Goal: Contribute content: Contribute content

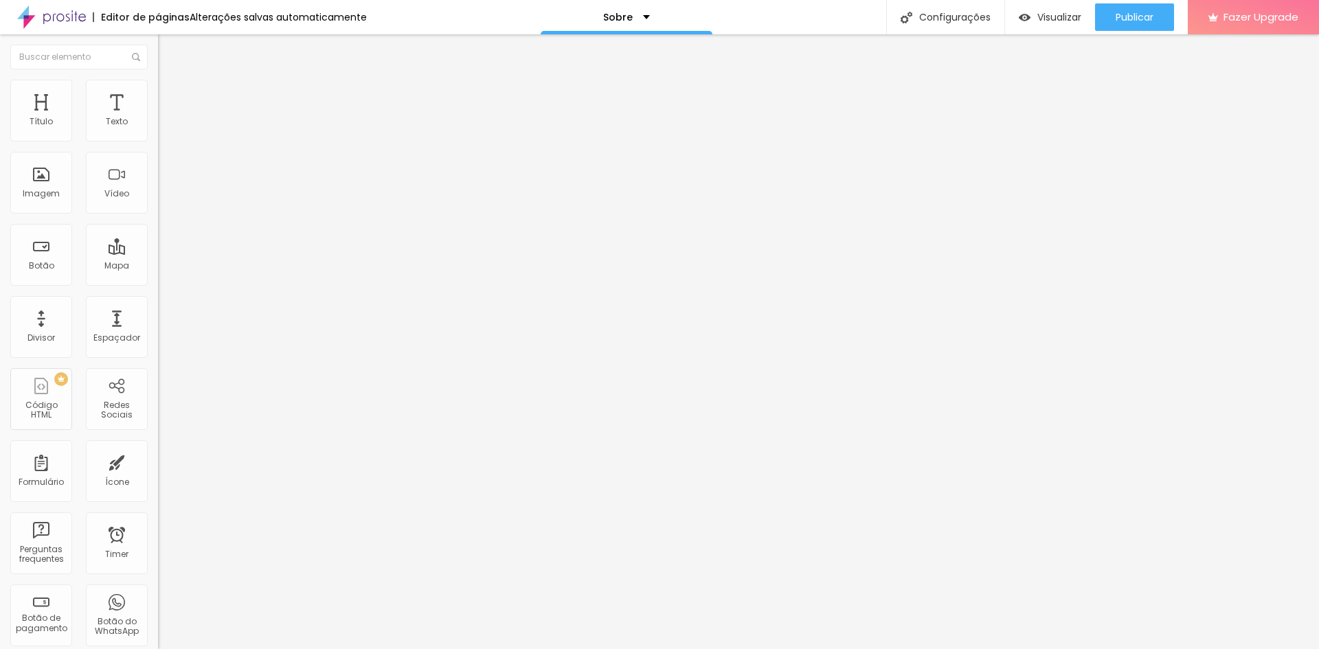
click at [158, 129] on input "Click me" at bounding box center [240, 122] width 165 height 14
click at [158, 129] on input "Conheça Lhama Estúdio" at bounding box center [240, 122] width 165 height 14
type input "Conheça o Lhama Estúdio"
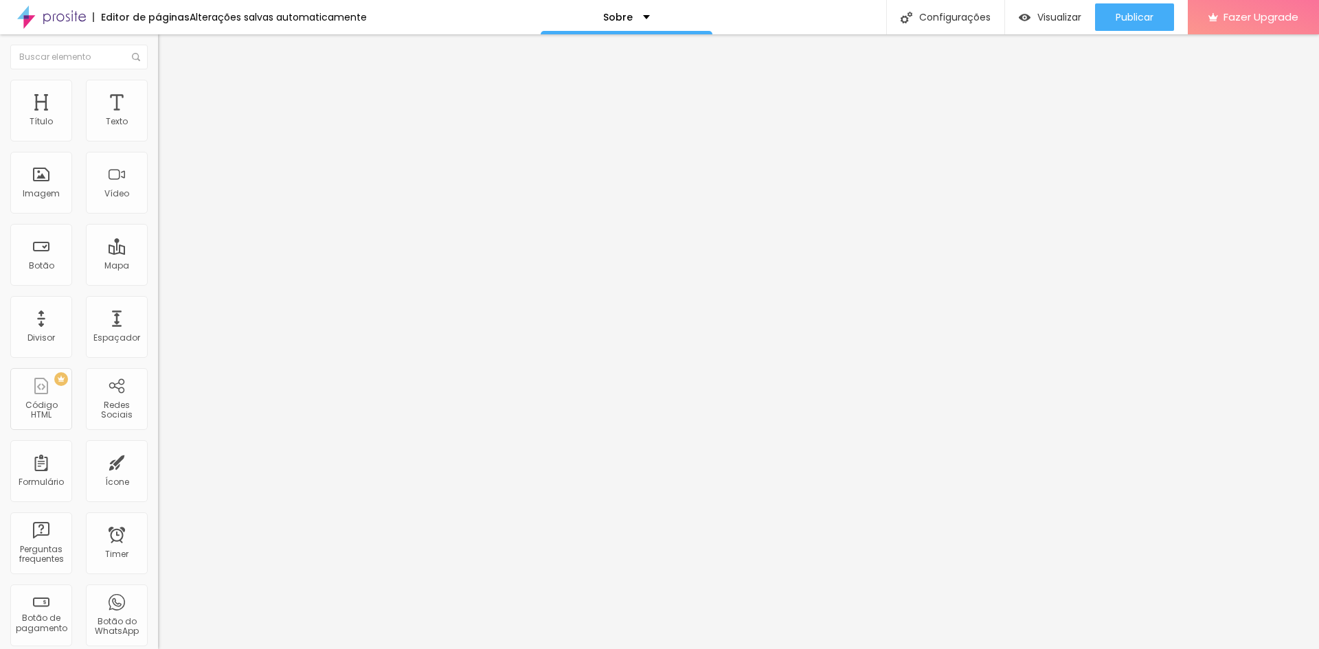
click at [158, 280] on input "https://" at bounding box center [240, 276] width 165 height 14
click at [158, 282] on input "https://" at bounding box center [240, 276] width 165 height 14
paste input "[URL][DOMAIN_NAME]"
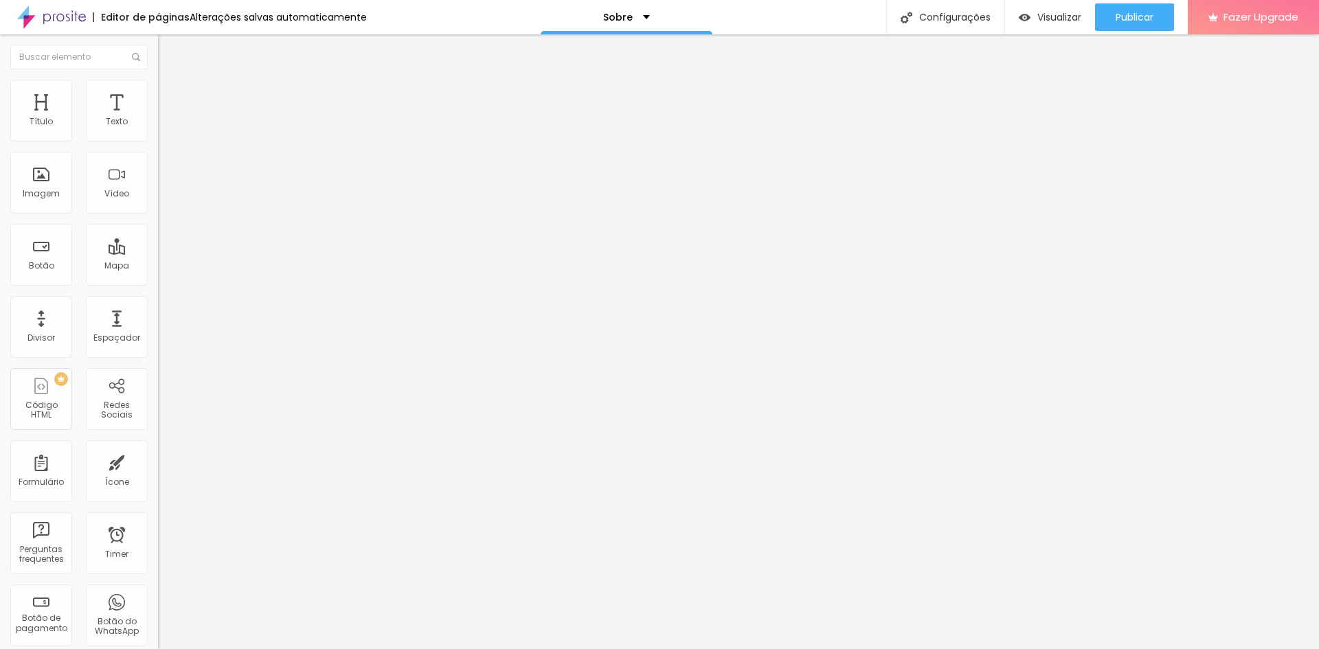
drag, startPoint x: 37, startPoint y: 285, endPoint x: 53, endPoint y: 290, distance: 16.5
click at [158, 283] on input "https://[URL][DOMAIN_NAME]" at bounding box center [240, 276] width 165 height 14
drag, startPoint x: 47, startPoint y: 287, endPoint x: 0, endPoint y: 287, distance: 46.7
click at [158, 287] on div "Texto Conheça o Lhama Estúdio Alinhamento [GEOGRAPHIC_DATA] Link URL https://[U…" at bounding box center [237, 207] width 158 height 200
type input "[URL][DOMAIN_NAME]"
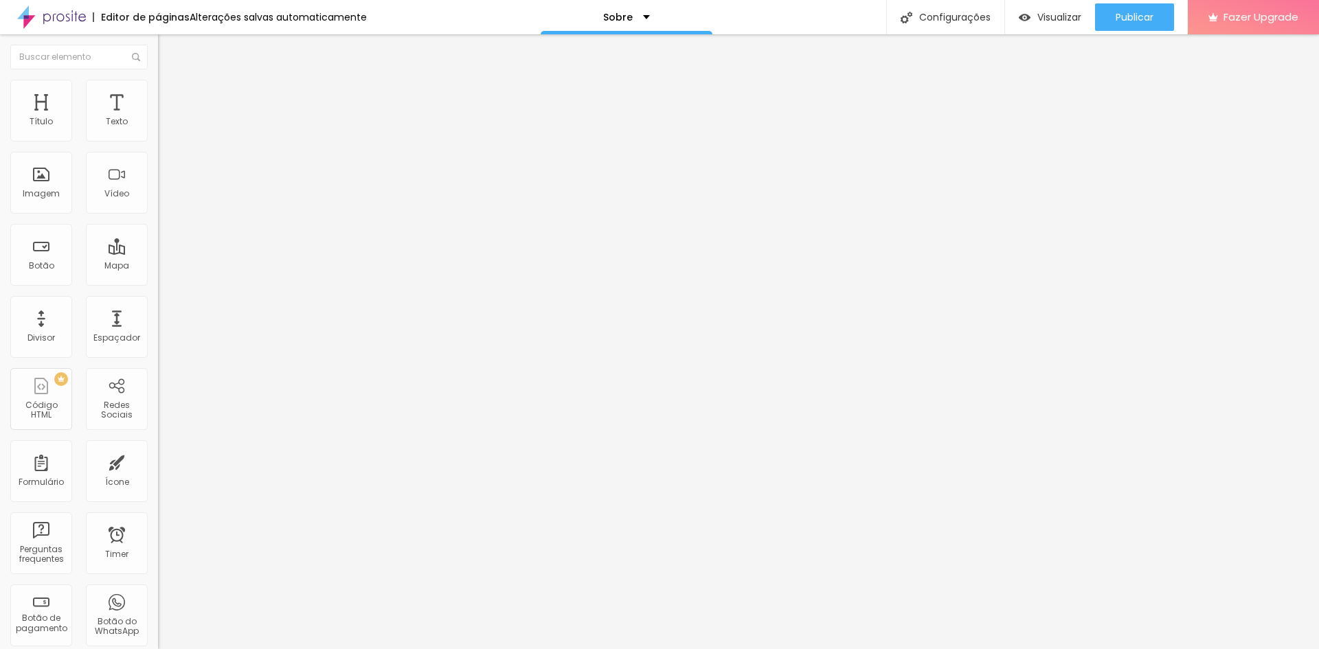
click at [158, 300] on div at bounding box center [237, 300] width 158 height 0
click at [158, 245] on div "Link" at bounding box center [237, 253] width 158 height 16
click at [158, 221] on div "[GEOGRAPHIC_DATA]" at bounding box center [237, 222] width 158 height 46
click at [158, 214] on span "Normal" at bounding box center [173, 211] width 31 height 12
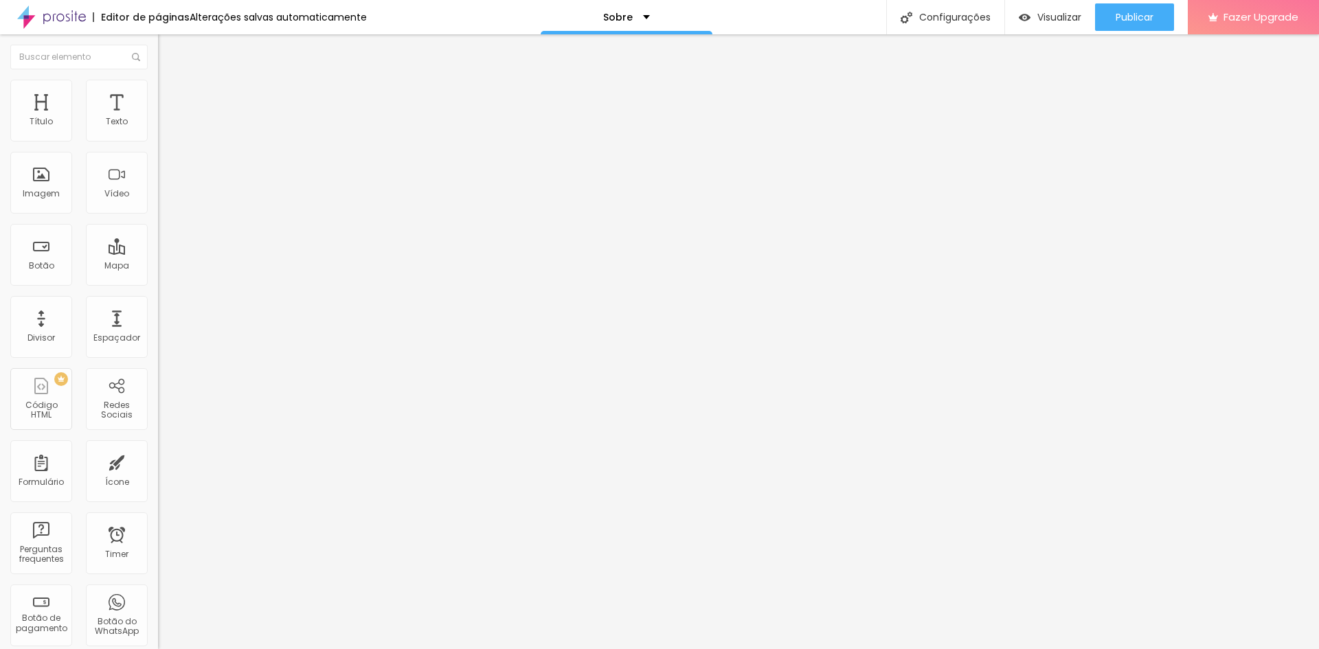
click at [158, 214] on span "Normal" at bounding box center [173, 211] width 31 height 12
click at [170, 95] on span "Estilo" at bounding box center [180, 89] width 21 height 12
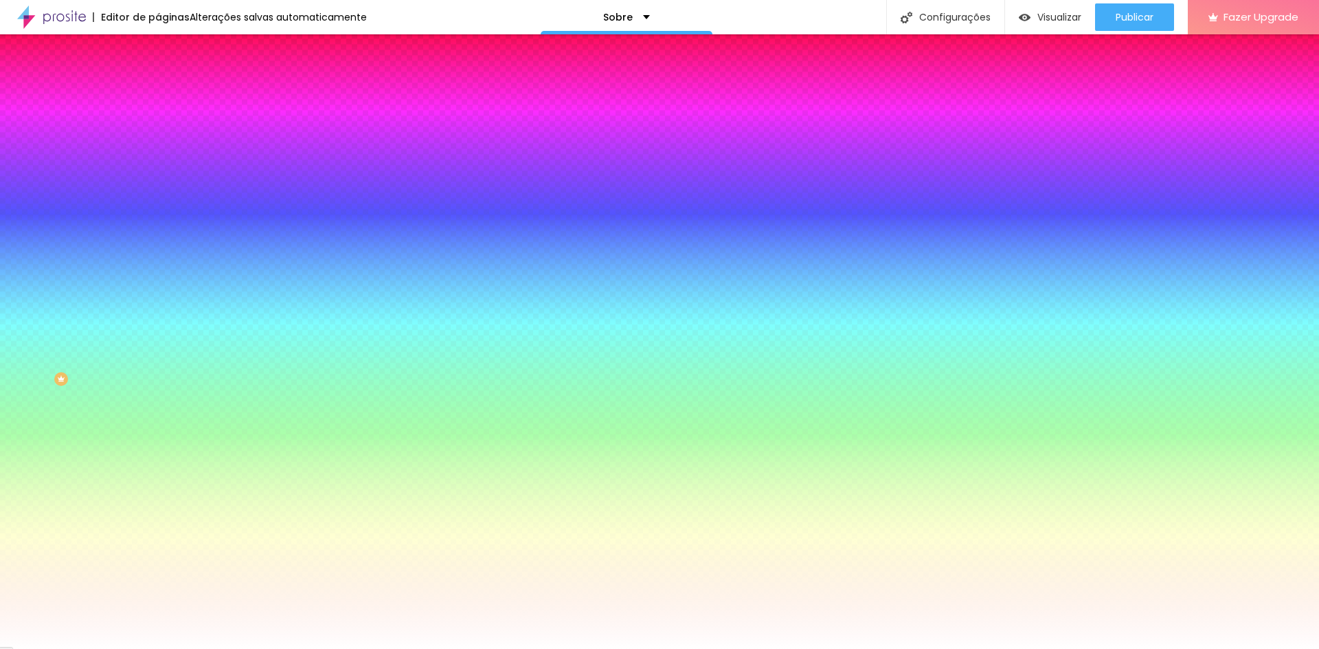
click at [158, 467] on div at bounding box center [237, 467] width 158 height 0
drag, startPoint x: 122, startPoint y: 363, endPoint x: 122, endPoint y: 388, distance: 25.4
click at [122, 388] on div at bounding box center [659, 324] width 1319 height 649
click at [120, 342] on div at bounding box center [659, 324] width 1319 height 649
click at [65, 329] on div at bounding box center [659, 324] width 1319 height 649
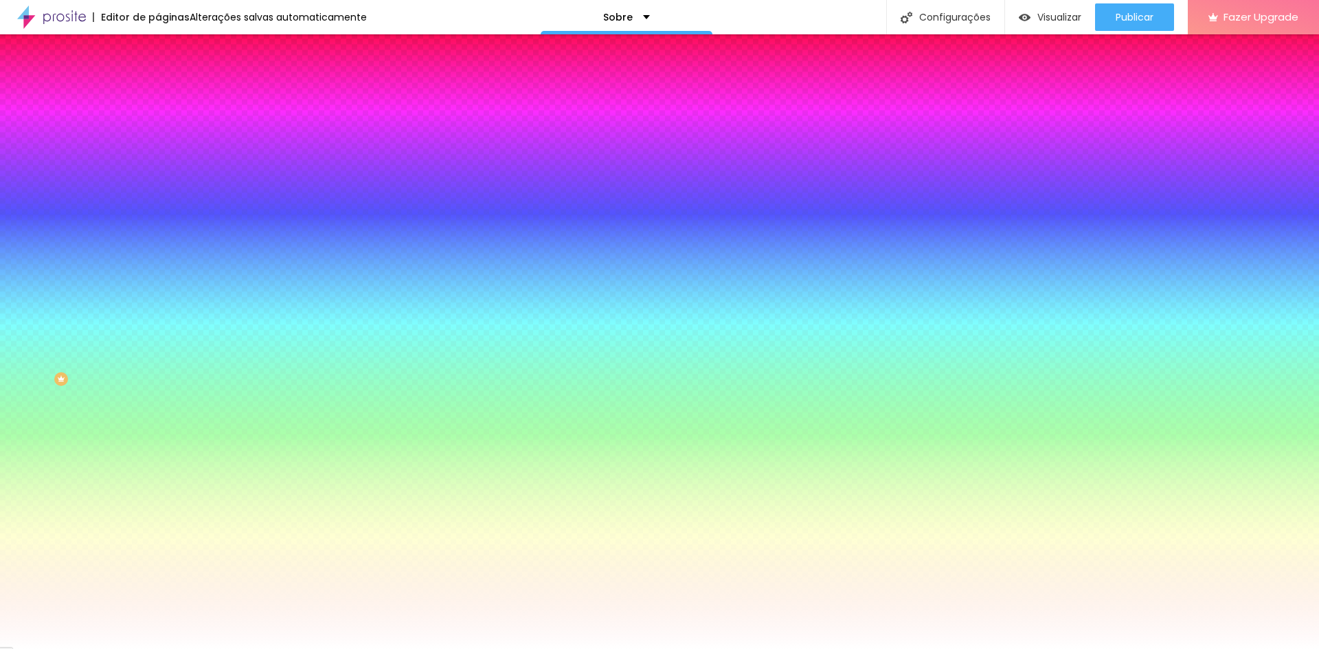
drag, startPoint x: 83, startPoint y: 328, endPoint x: 106, endPoint y: 320, distance: 24.1
click at [100, 324] on div at bounding box center [659, 324] width 1319 height 649
type input "#4720DD"
click at [158, 481] on div at bounding box center [237, 481] width 158 height 0
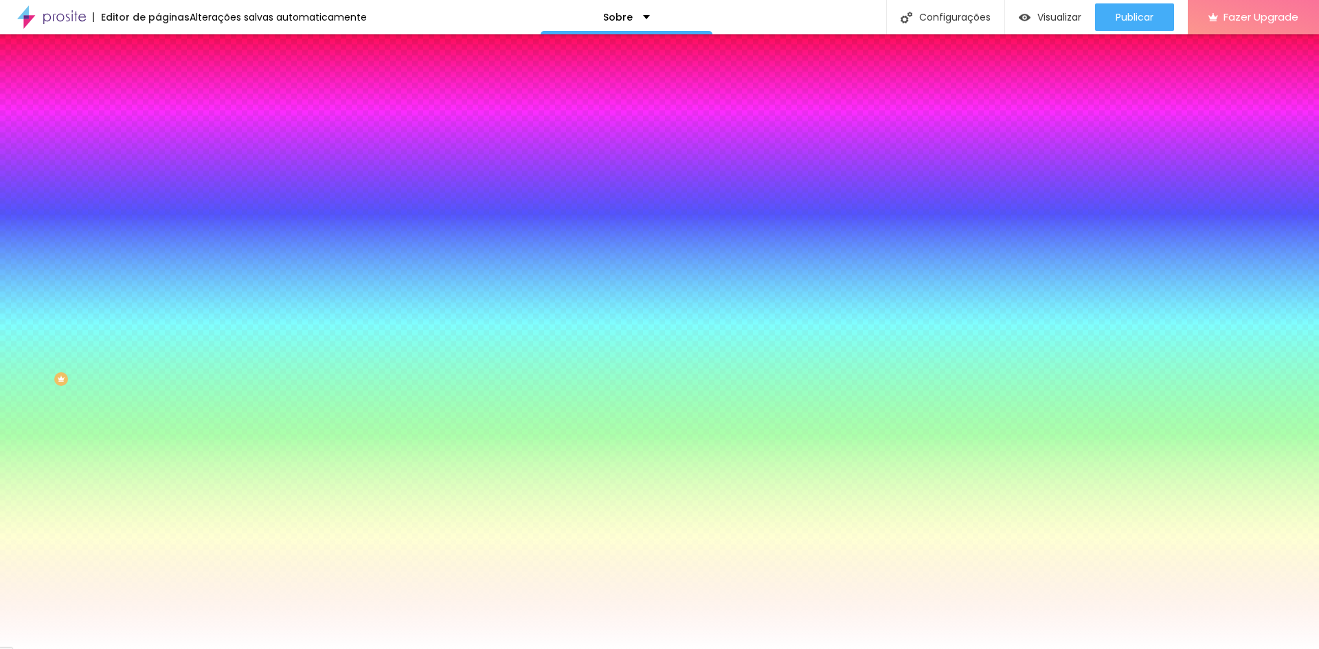
drag, startPoint x: 117, startPoint y: 311, endPoint x: 101, endPoint y: 321, distance: 18.9
click at [158, 443] on div "Cor de fundo Voltar ao padrão #4720DD Cor do texto Voltar ao padrão #FFFFFF Bor…" at bounding box center [237, 499] width 158 height 113
click at [158, 505] on div at bounding box center [237, 505] width 158 height 0
click at [158, 443] on div "Cor de fundo Voltar ao padrão #4720DD" at bounding box center [237, 462] width 158 height 38
click at [158, 131] on div at bounding box center [237, 131] width 158 height 0
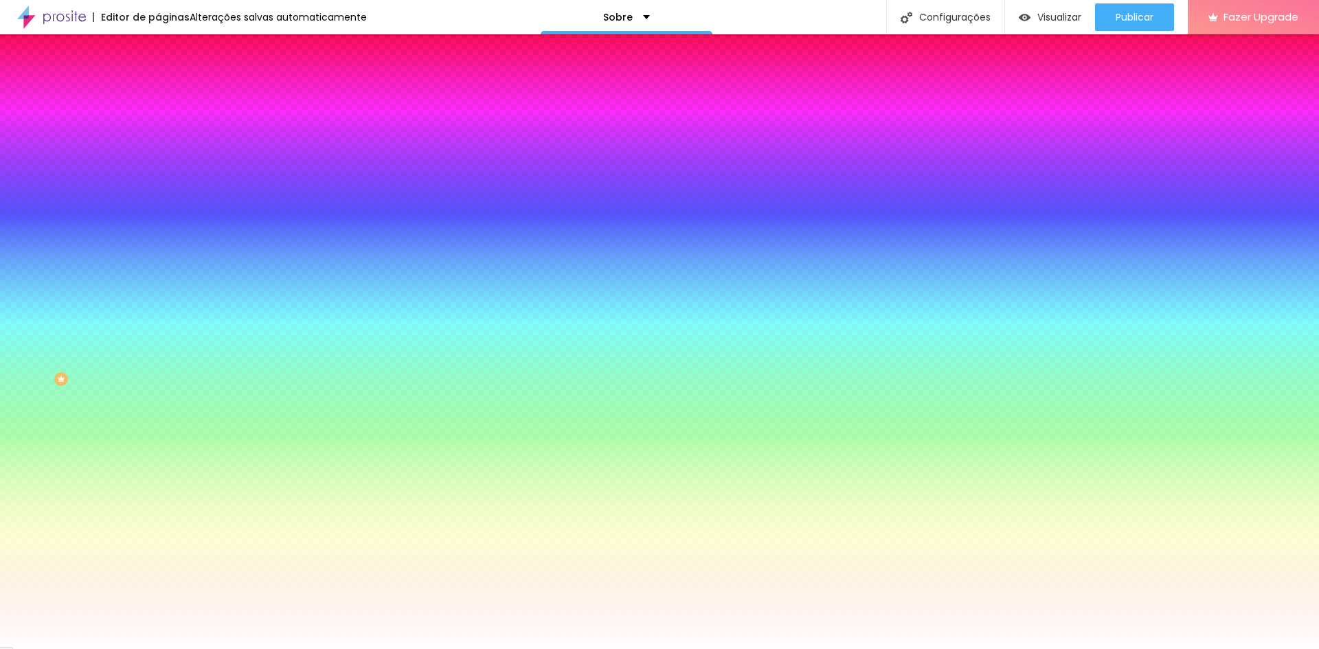
click at [120, 198] on div at bounding box center [659, 324] width 1319 height 649
type input "#86A7CA"
click at [51, 177] on div at bounding box center [659, 324] width 1319 height 649
click at [158, 424] on div "Editar Botão Conteúdo Estilo Avançado Cor de fundo Voltar ao padrão #86A7CA Tip…" at bounding box center [237, 341] width 158 height 615
click at [158, 467] on div at bounding box center [237, 467] width 158 height 0
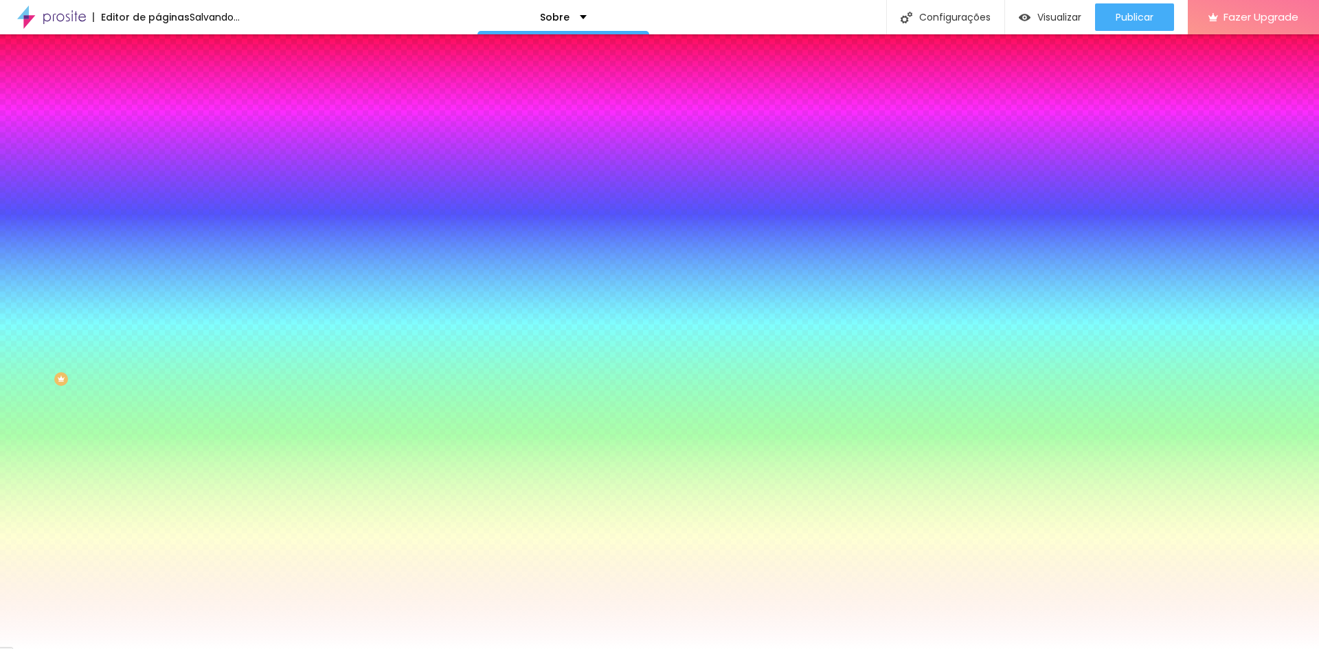
click at [117, 340] on div at bounding box center [659, 324] width 1319 height 649
drag, startPoint x: 119, startPoint y: 335, endPoint x: 118, endPoint y: 342, distance: 7.0
click at [118, 342] on div at bounding box center [659, 324] width 1319 height 649
click at [36, 335] on div at bounding box center [659, 324] width 1319 height 649
type input "#91919B"
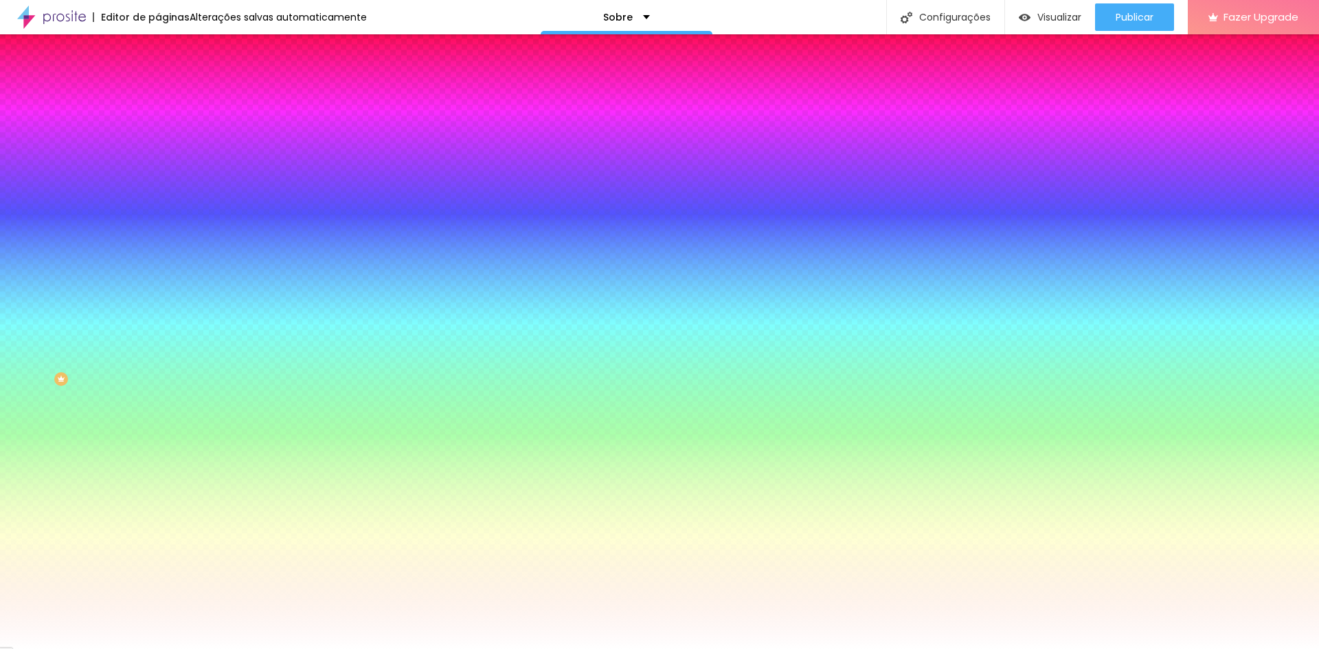
drag, startPoint x: 28, startPoint y: 335, endPoint x: 28, endPoint y: 352, distance: 17.2
click at [28, 352] on div at bounding box center [659, 324] width 1319 height 649
click at [158, 464] on div "Editar Botão Conteúdo Estilo Avançado Cor de fundo Voltar ao padrão #86A7CA Tip…" at bounding box center [237, 341] width 158 height 615
click at [164, 209] on icon "button" at bounding box center [168, 213] width 8 height 8
click at [142, 649] on div at bounding box center [659, 649] width 1319 height 0
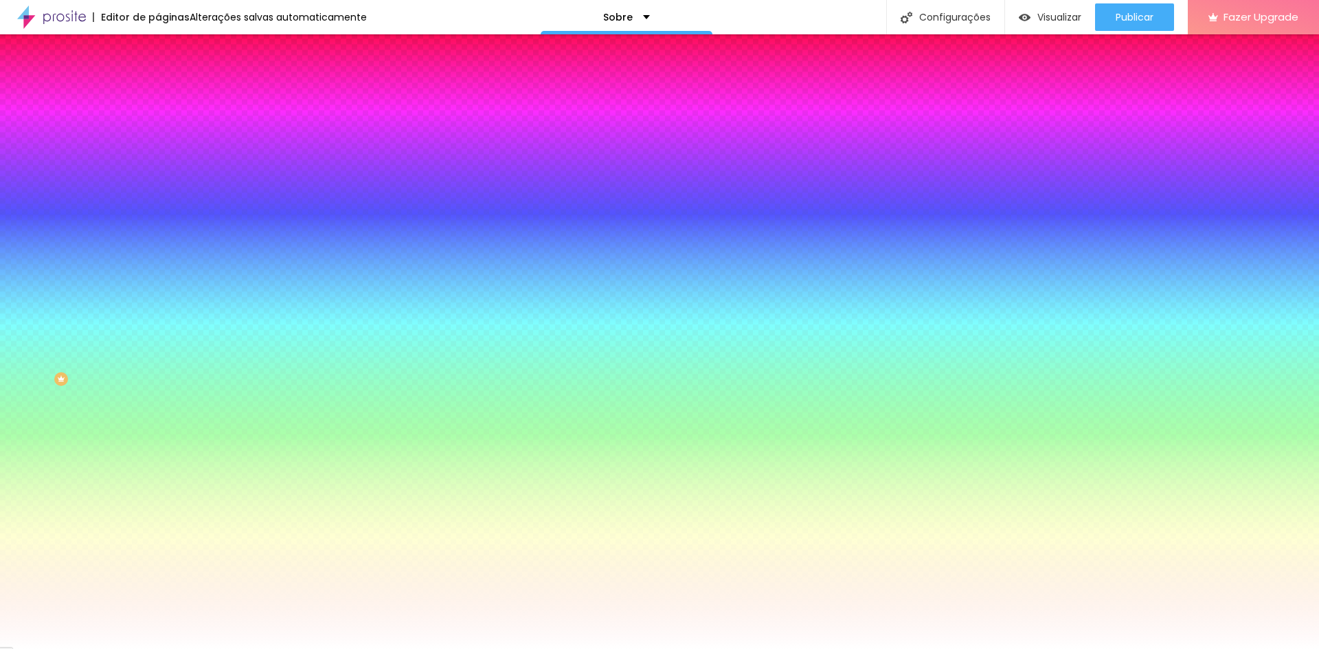
click at [158, 176] on button "button" at bounding box center [167, 175] width 19 height 14
click at [89, 649] on div at bounding box center [659, 649] width 1319 height 0
click at [165, 257] on icon "button" at bounding box center [167, 259] width 5 height 5
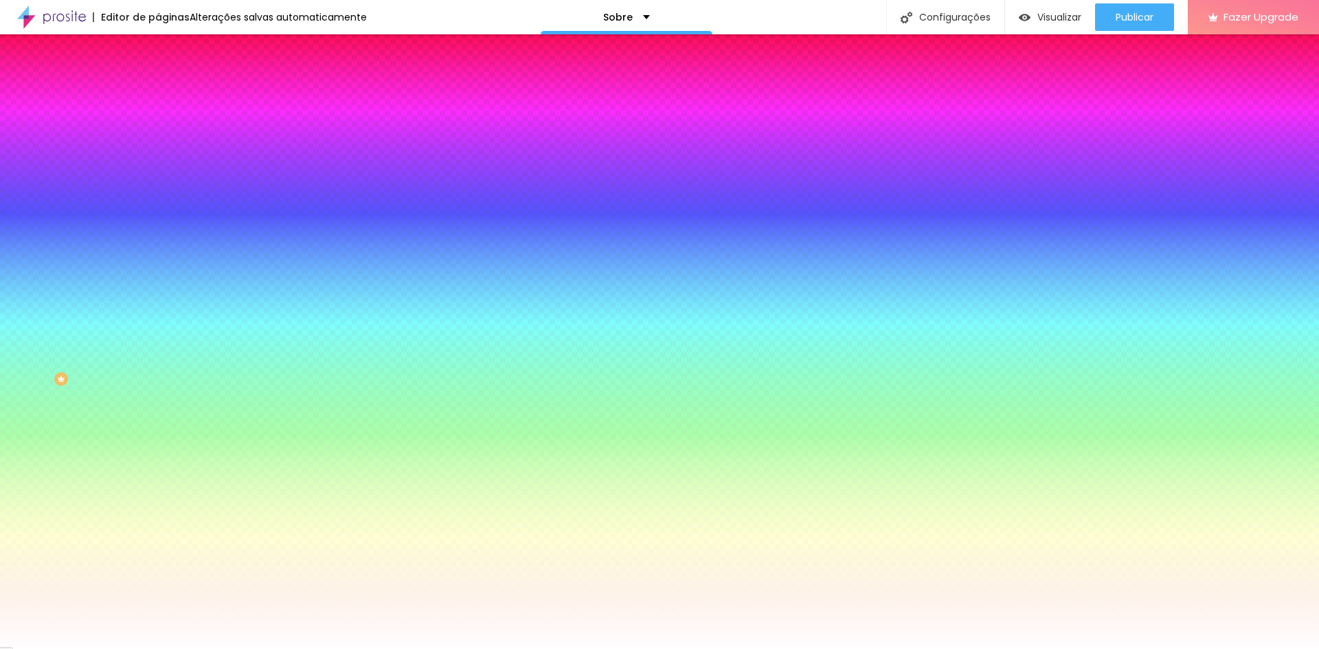
click at [59, 649] on div at bounding box center [659, 649] width 1319 height 0
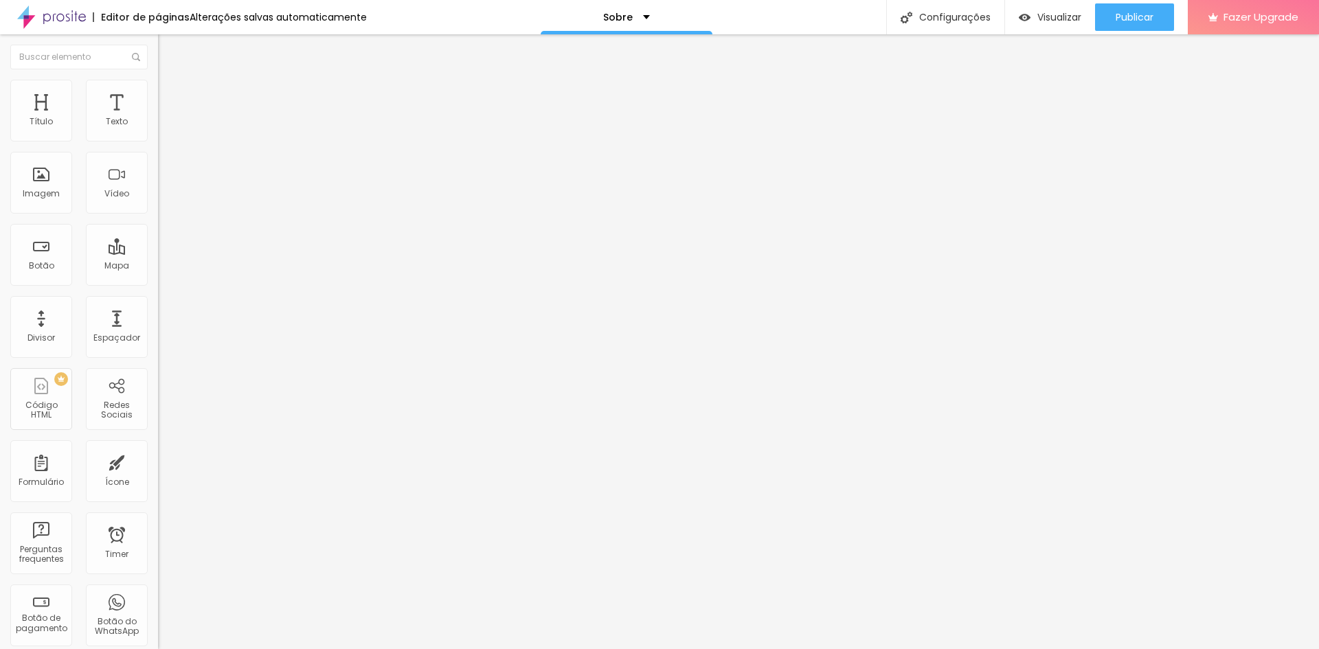
click at [158, 118] on span "Trocar imagem" at bounding box center [195, 113] width 75 height 12
click at [158, 314] on div "Abrir em uma nova aba" at bounding box center [237, 310] width 158 height 7
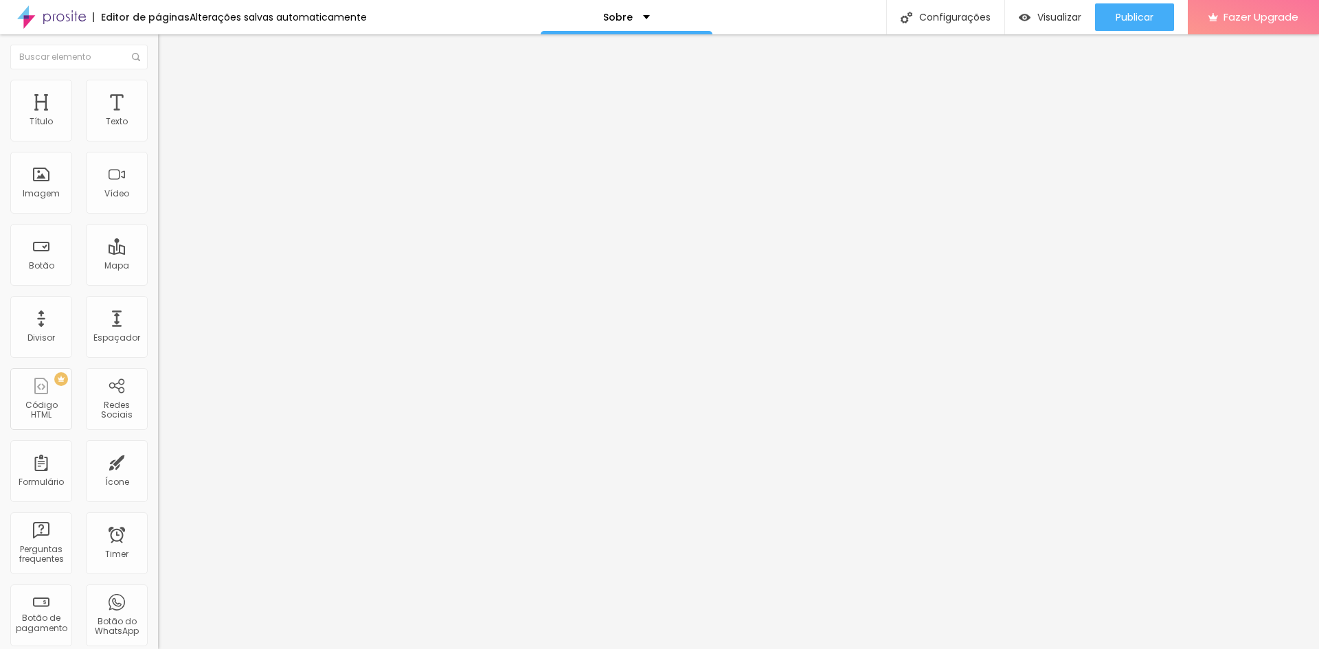
click at [158, 115] on img at bounding box center [162, 111] width 8 height 8
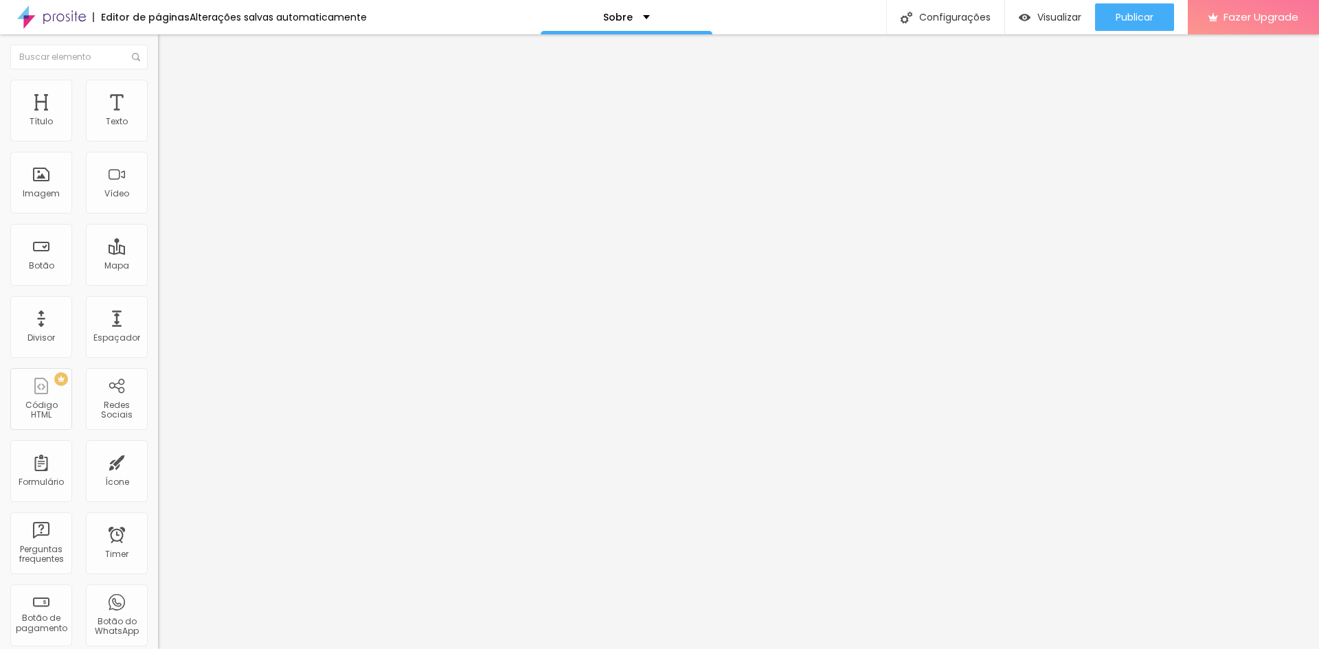
click at [158, 117] on div "Trocar imagem" at bounding box center [237, 112] width 158 height 10
click at [158, 215] on span "Original" at bounding box center [174, 209] width 33 height 12
click at [158, 222] on div "Cinema 16:9" at bounding box center [237, 218] width 158 height 8
click at [158, 236] on span "Padrão" at bounding box center [173, 231] width 31 height 12
click at [158, 245] on span "Quadrado" at bounding box center [180, 239] width 45 height 12
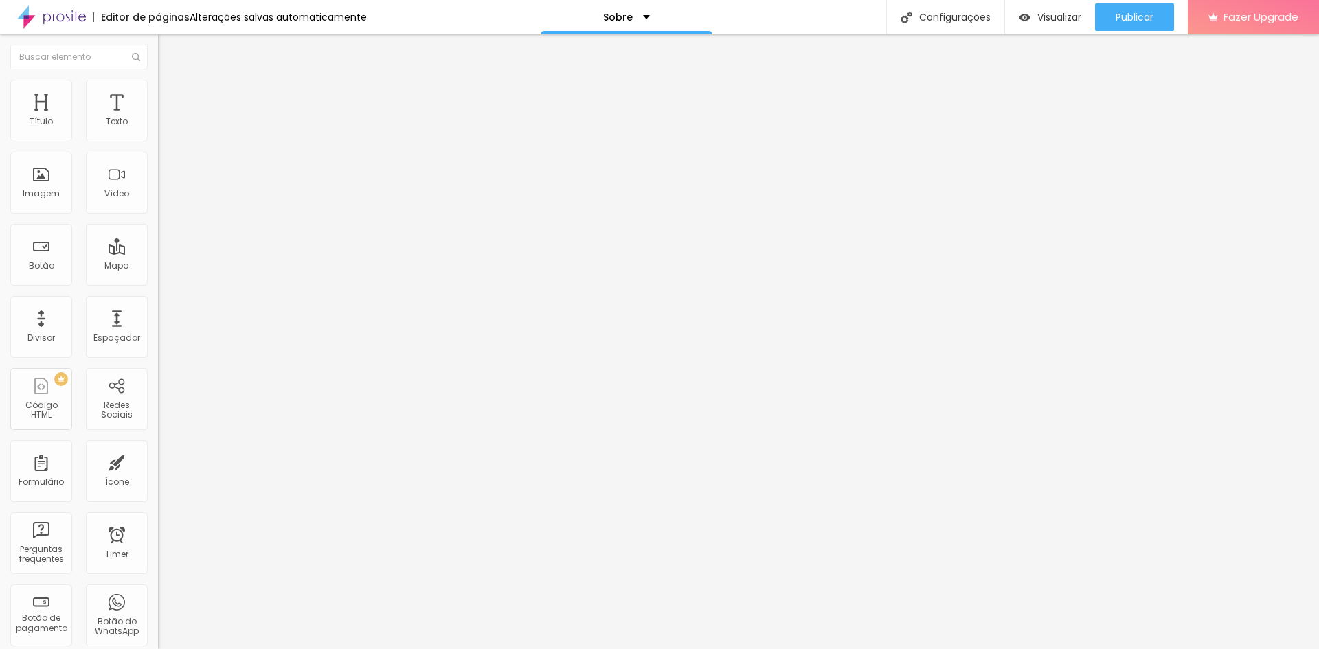
click at [158, 253] on span "Original" at bounding box center [174, 247] width 33 height 12
click at [158, 82] on img at bounding box center [164, 86] width 12 height 12
click at [158, 93] on img at bounding box center [164, 99] width 12 height 12
click at [158, 85] on img at bounding box center [164, 86] width 12 height 12
type input "95"
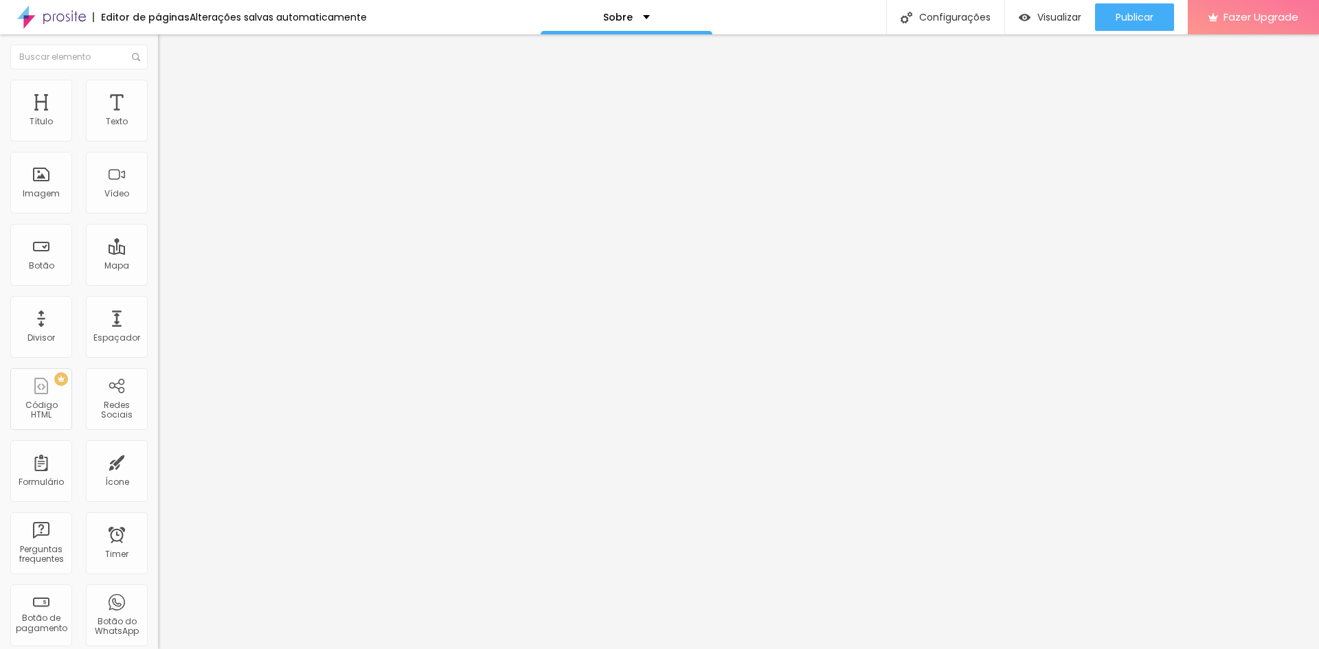
type input "95"
type input "90"
type input "85"
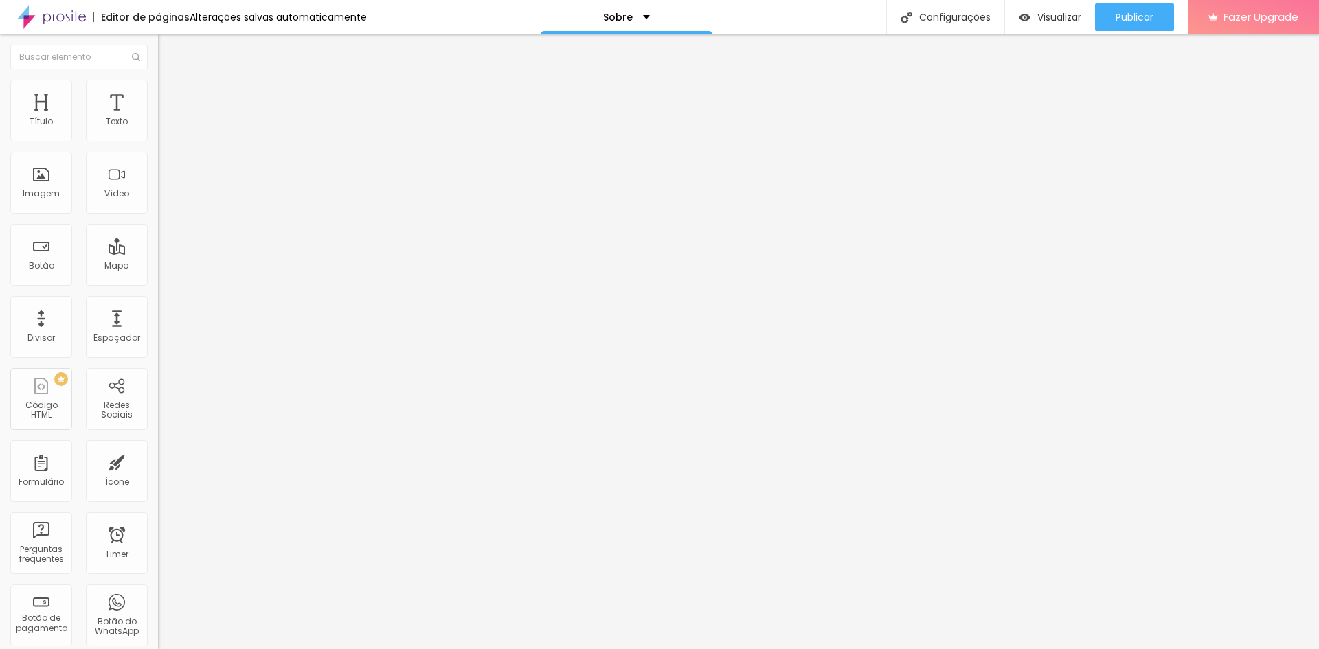
type input "80"
type input "75"
type input "70"
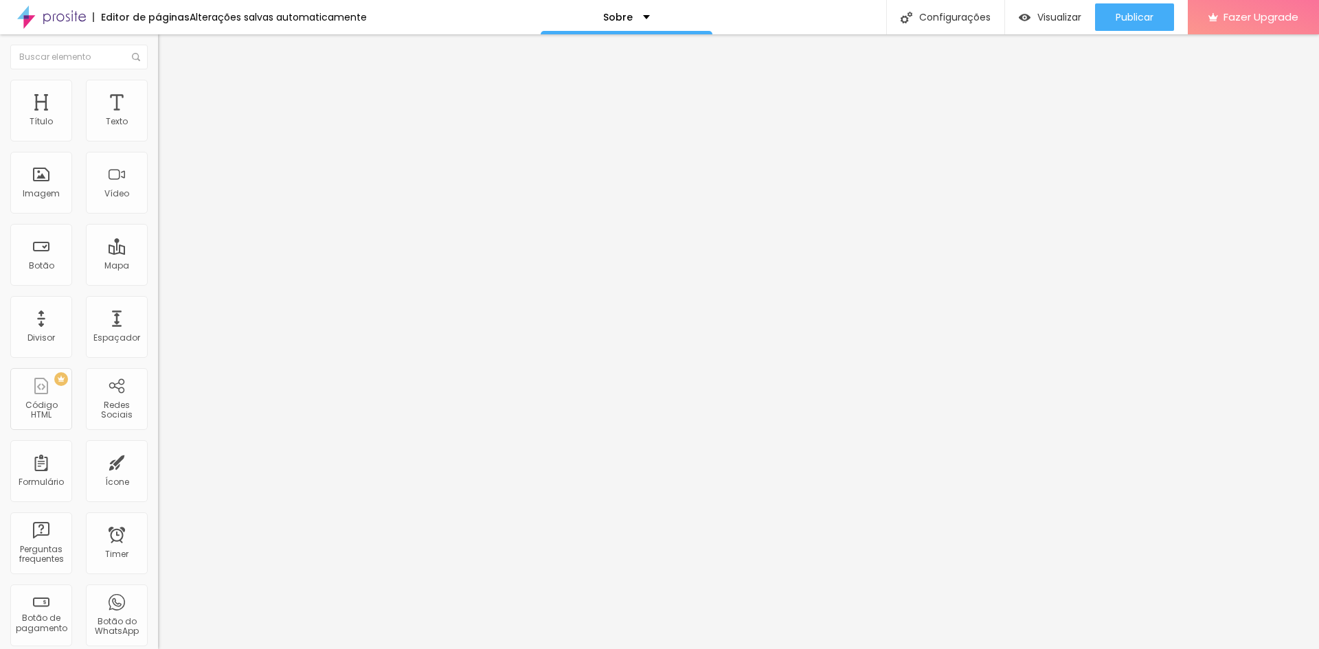
type input "70"
type input "65"
type input "60"
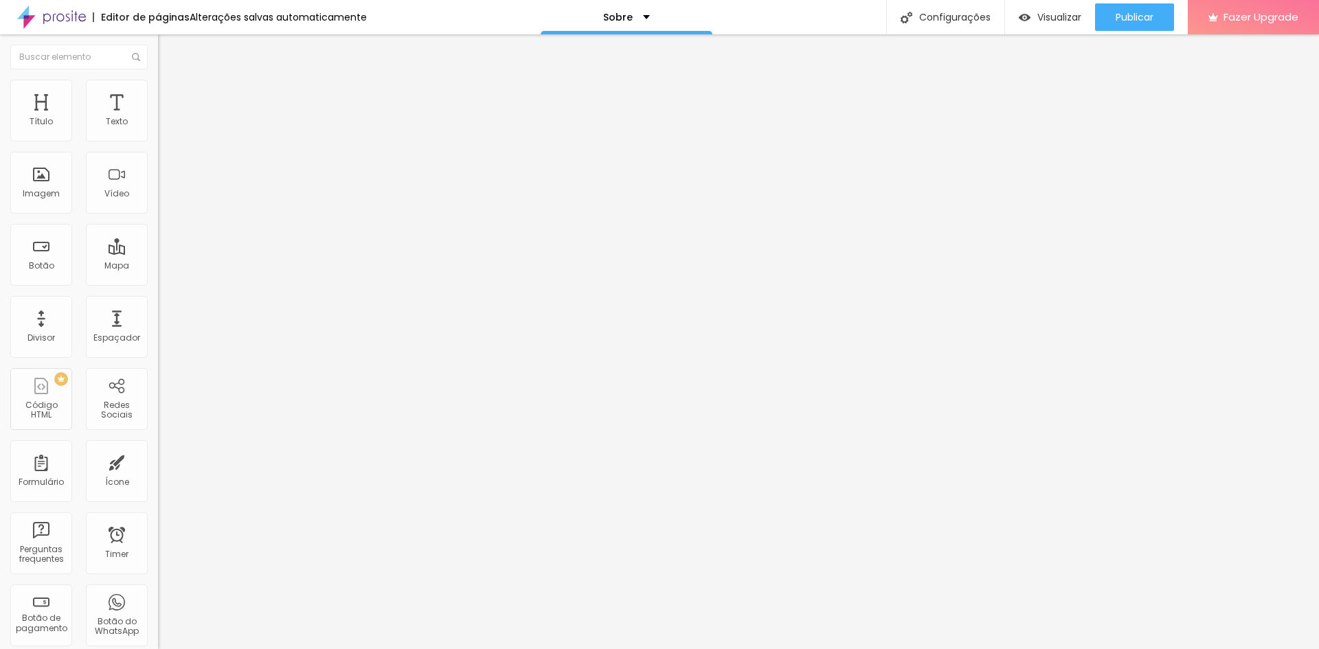
type input "55"
type input "50"
type input "45"
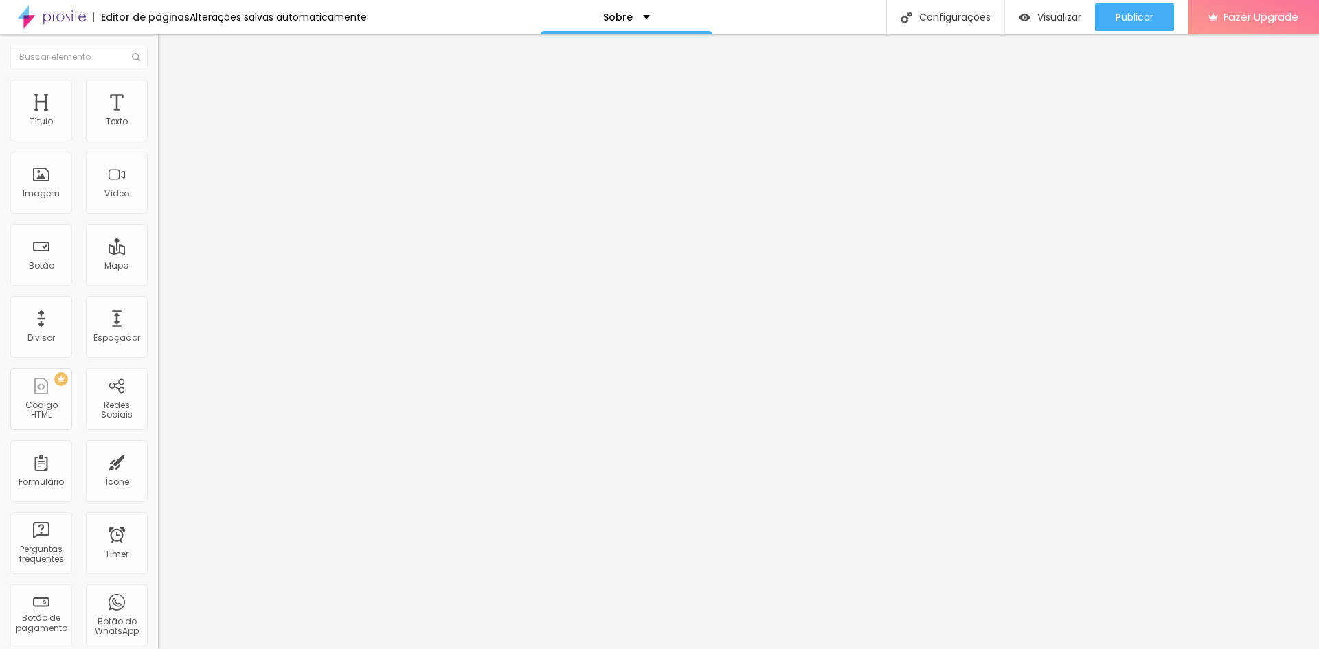
type input "45"
type input "40"
type input "45"
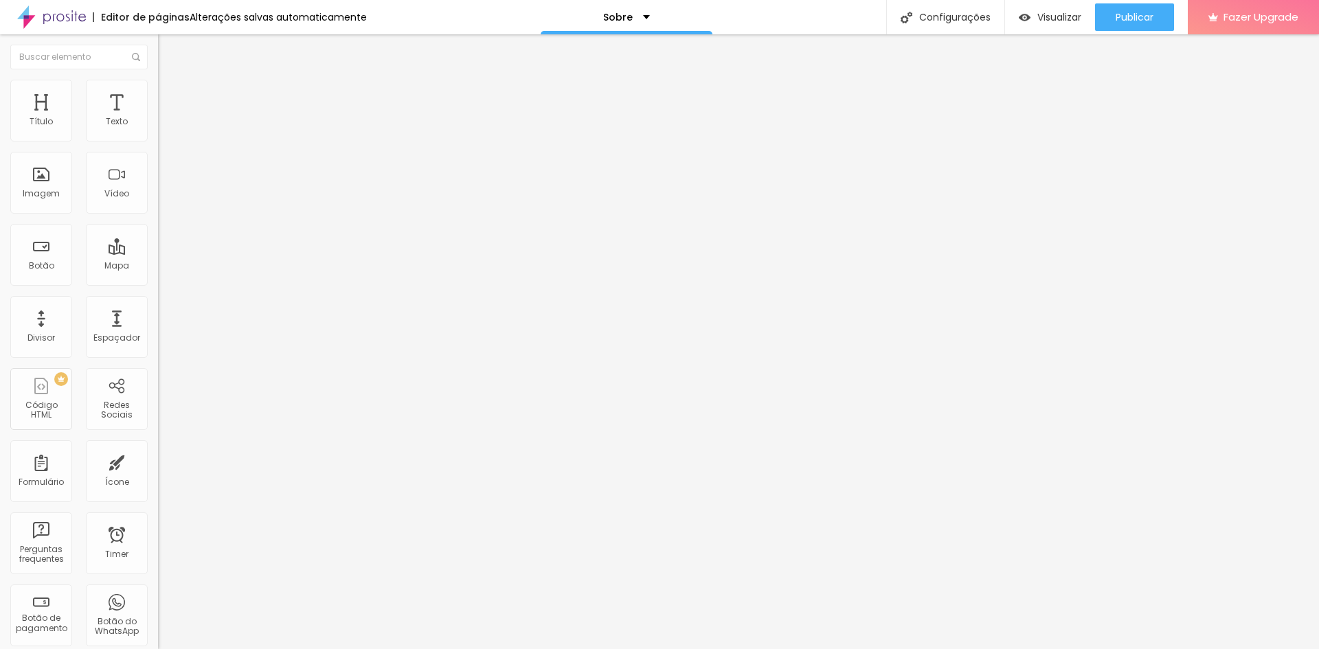
type input "50"
type input "45"
type input "40"
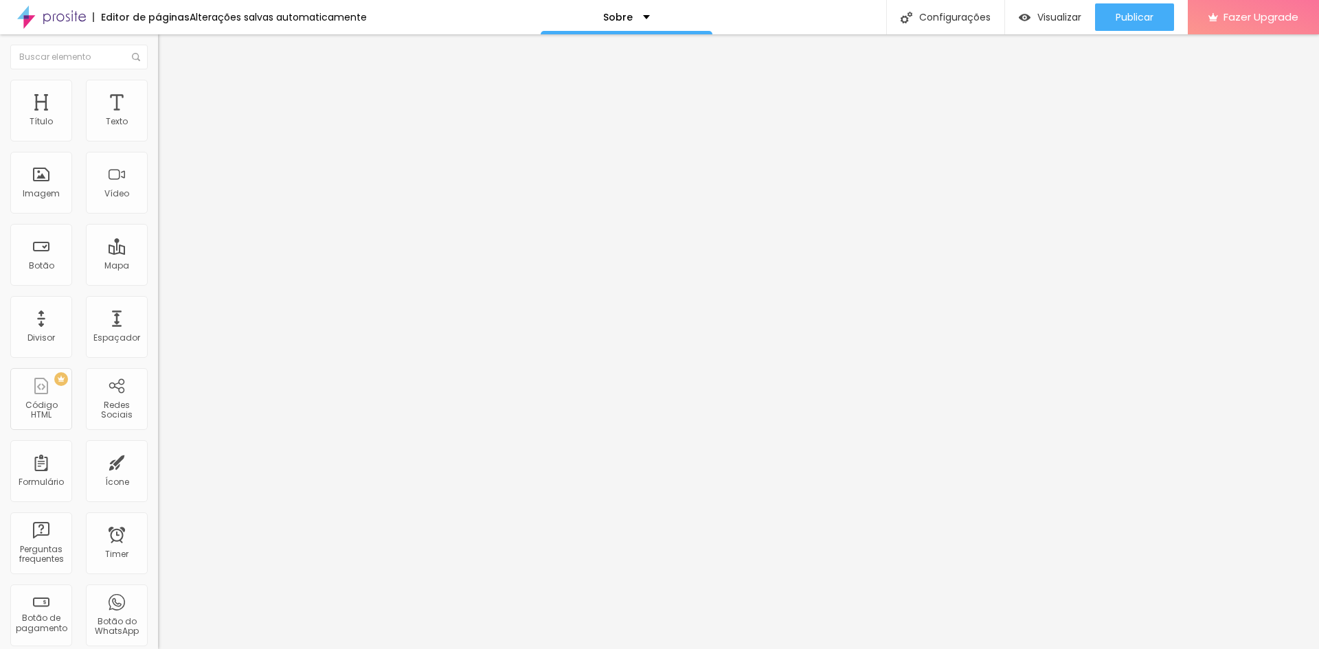
type input "40"
type input "45"
drag, startPoint x: 144, startPoint y: 146, endPoint x: 66, endPoint y: 181, distance: 86.1
type input "45"
click at [158, 141] on input "range" at bounding box center [202, 135] width 89 height 11
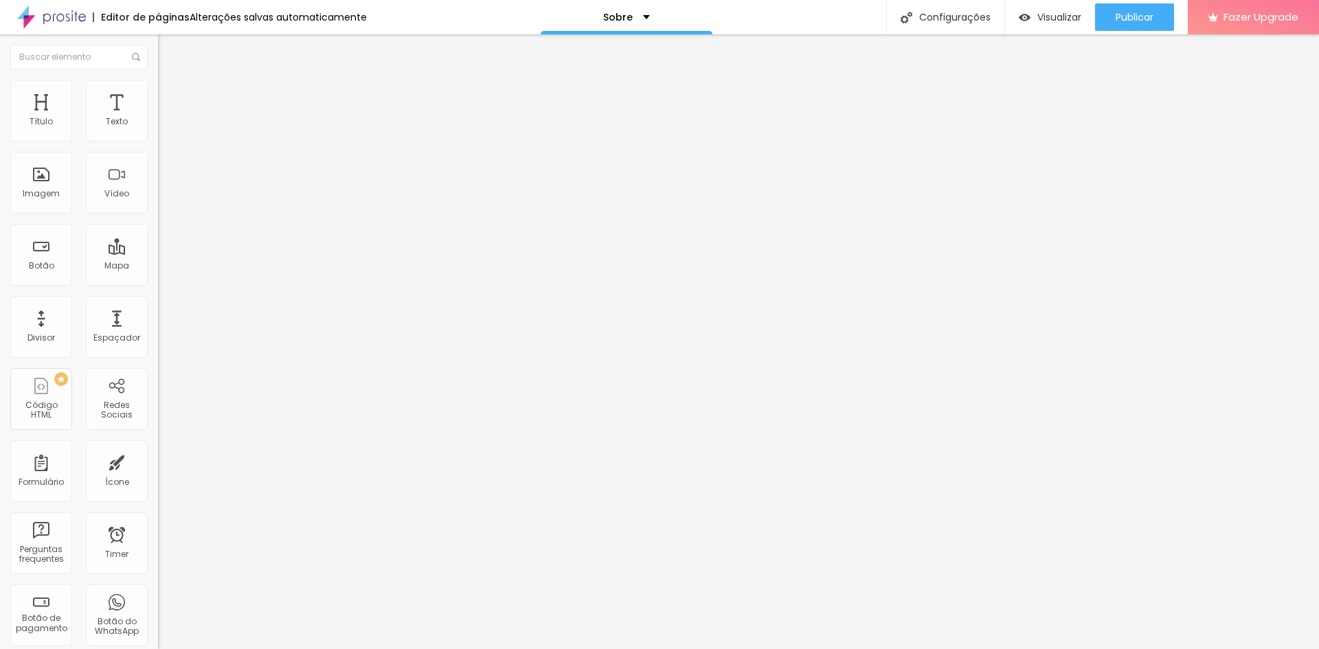
click at [158, 89] on li "Estilo" at bounding box center [237, 87] width 158 height 14
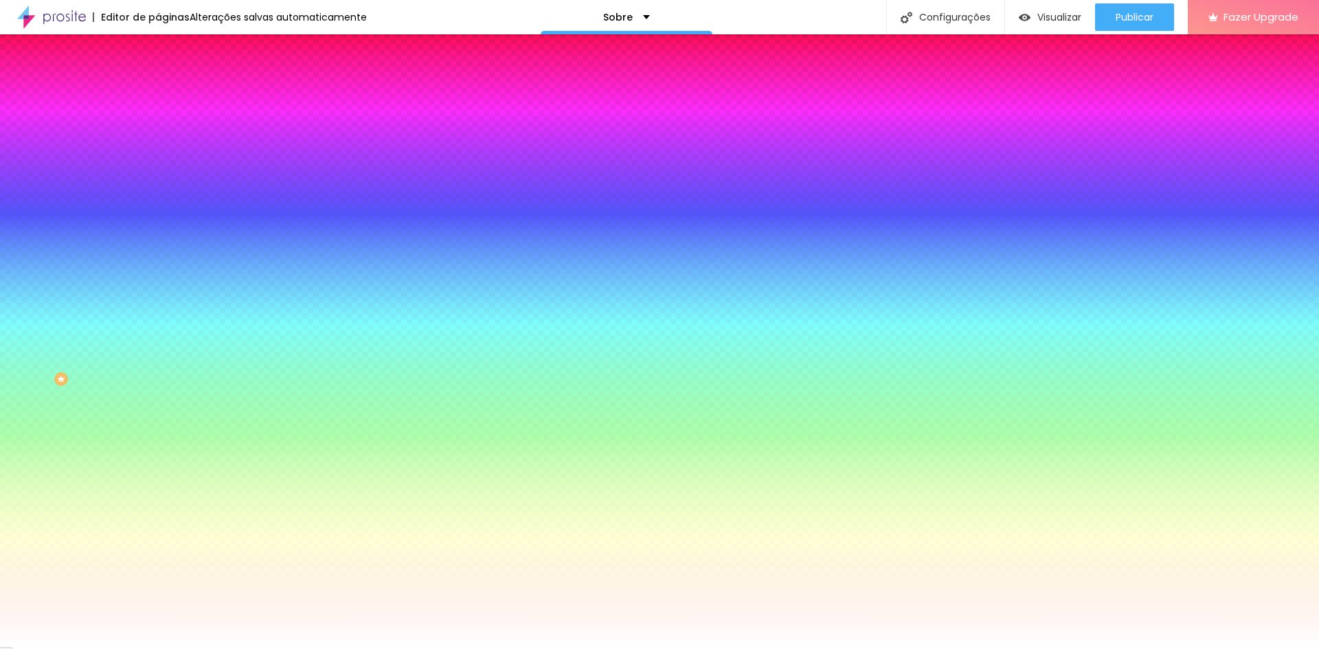
click at [170, 97] on span "Avançado" at bounding box center [192, 103] width 45 height 12
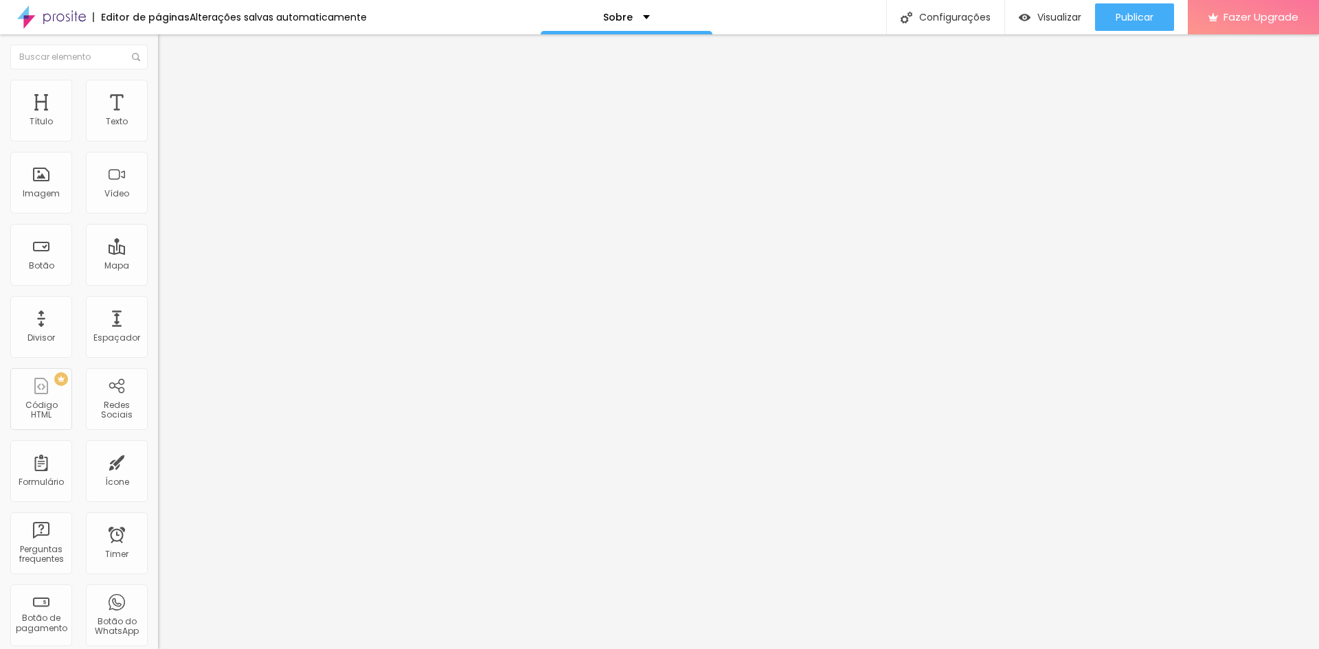
type input "5"
type input "10"
type input "15"
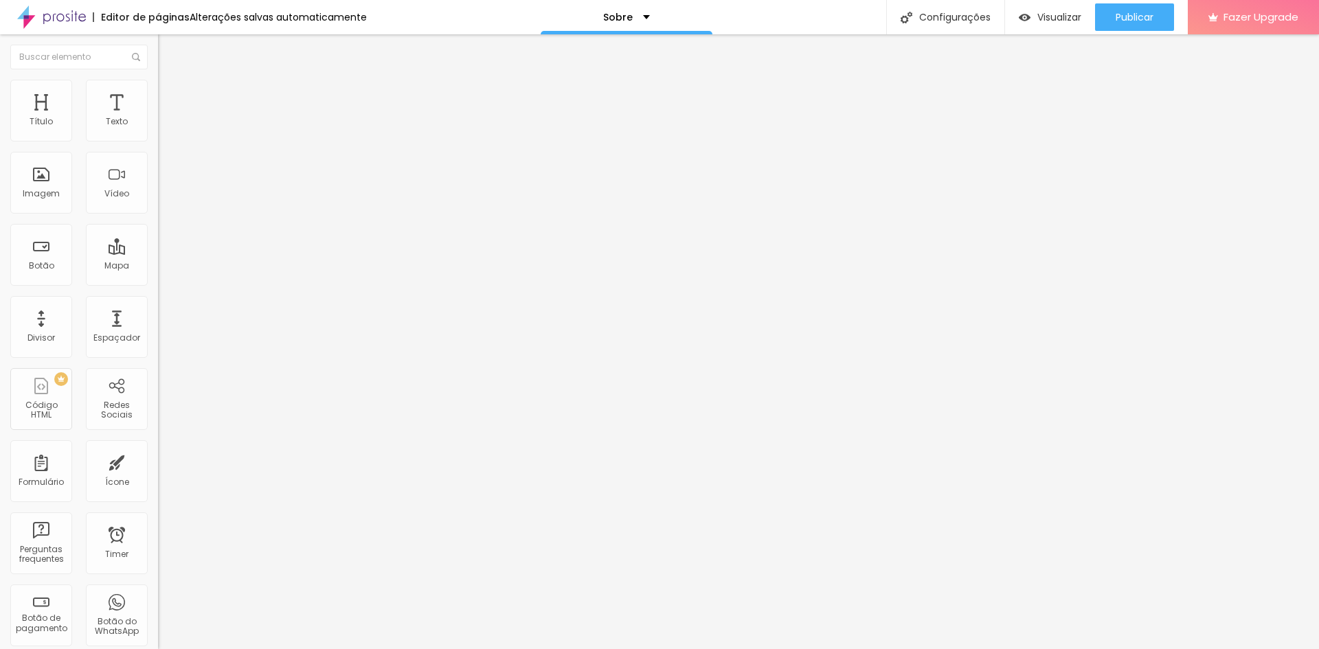
type input "15"
type input "20"
type input "15"
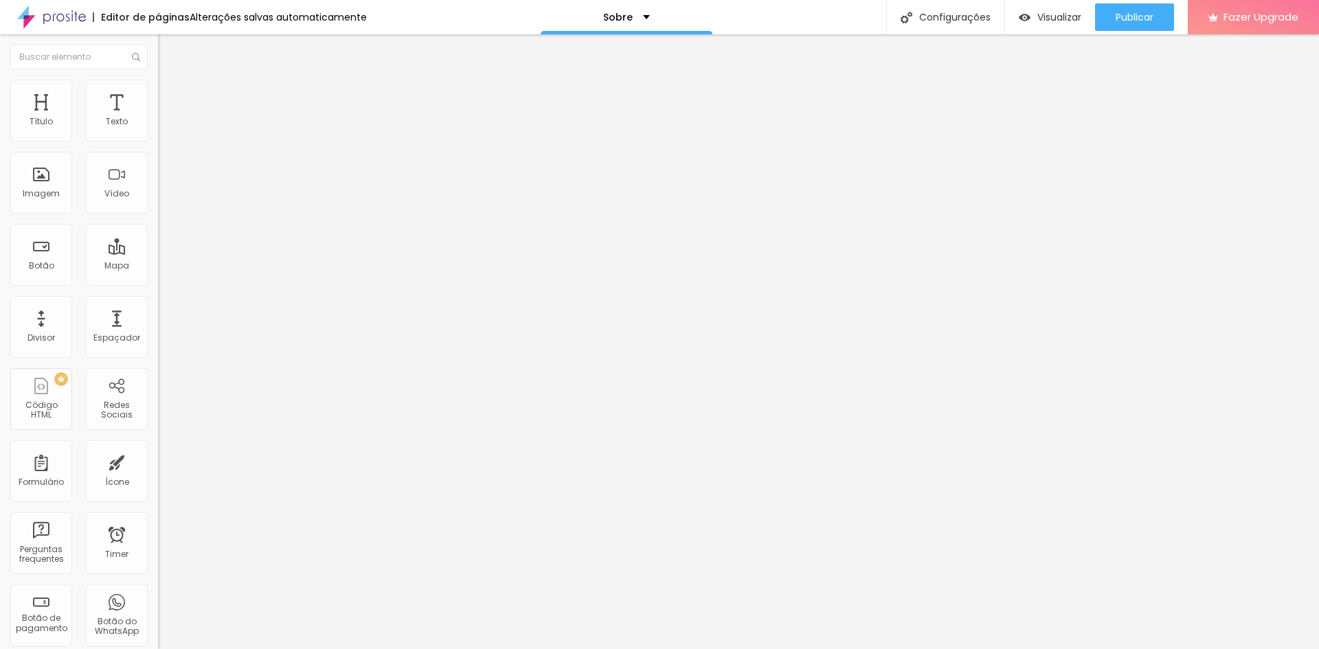
type input "10"
type input "5"
type input "0"
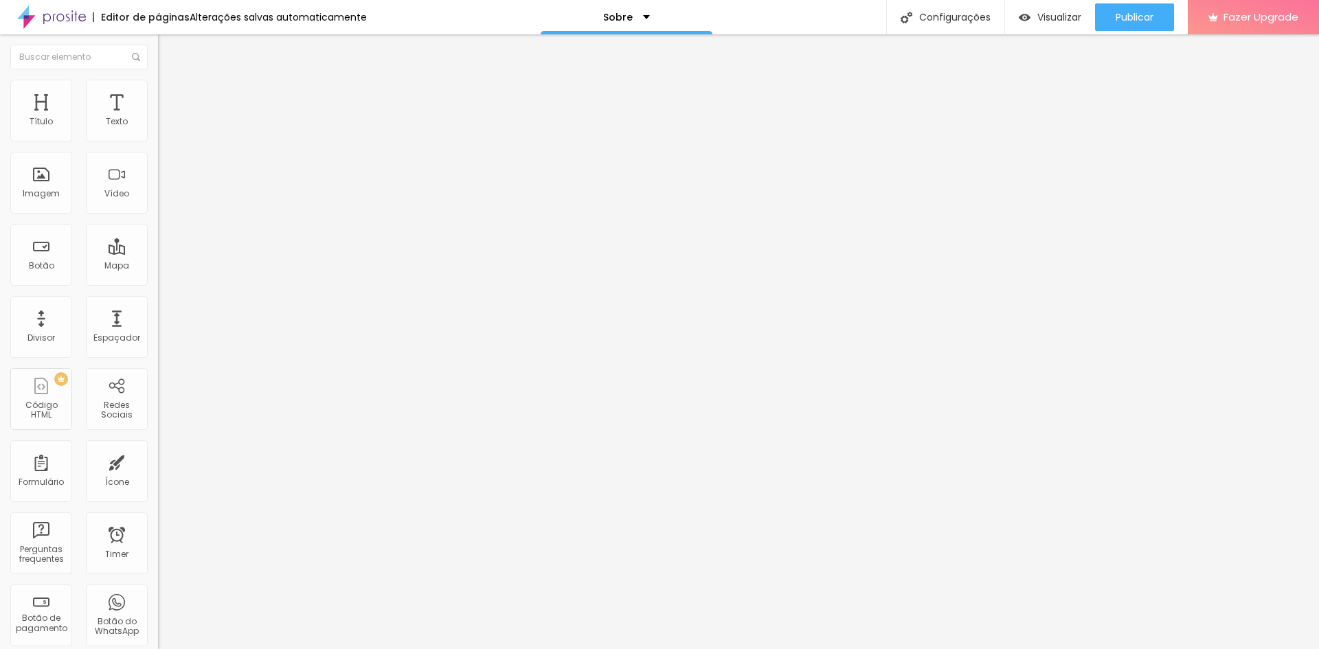
type input "0"
drag, startPoint x: 30, startPoint y: 135, endPoint x: 0, endPoint y: 148, distance: 32.3
click at [158, 267] on input "range" at bounding box center [202, 272] width 89 height 11
click at [158, 86] on img at bounding box center [164, 86] width 12 height 12
type input "40"
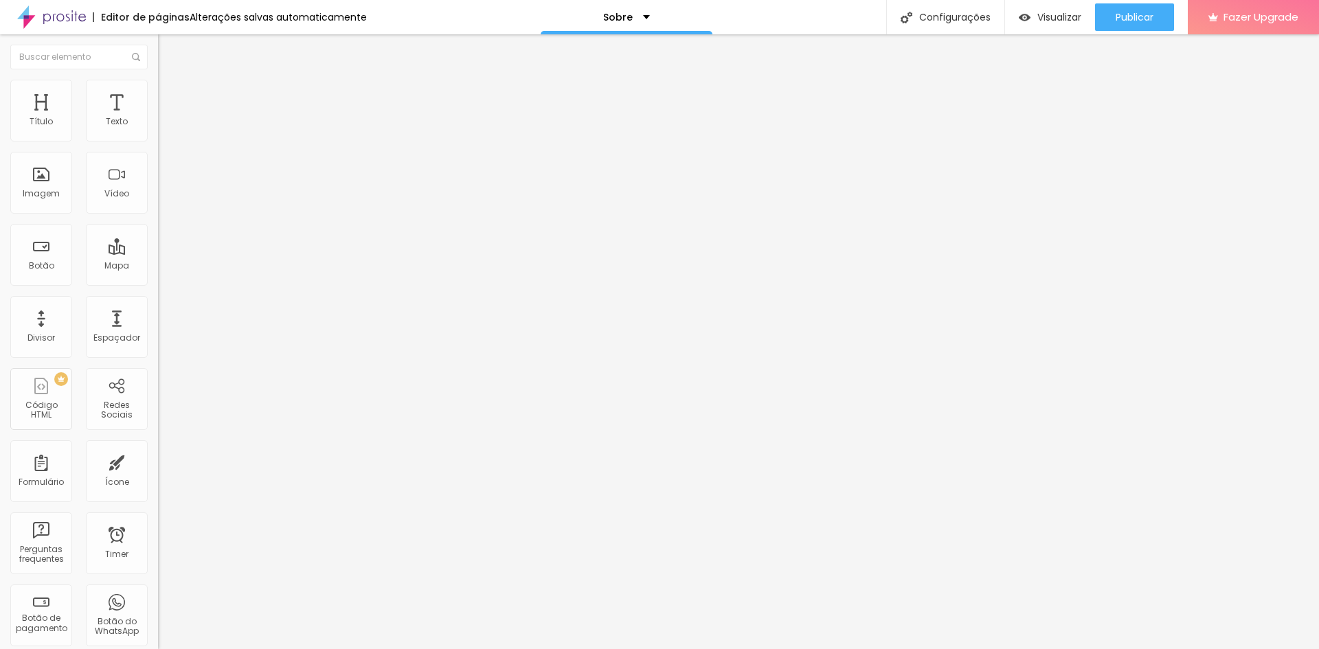
type input "40"
type input "30"
type input "25"
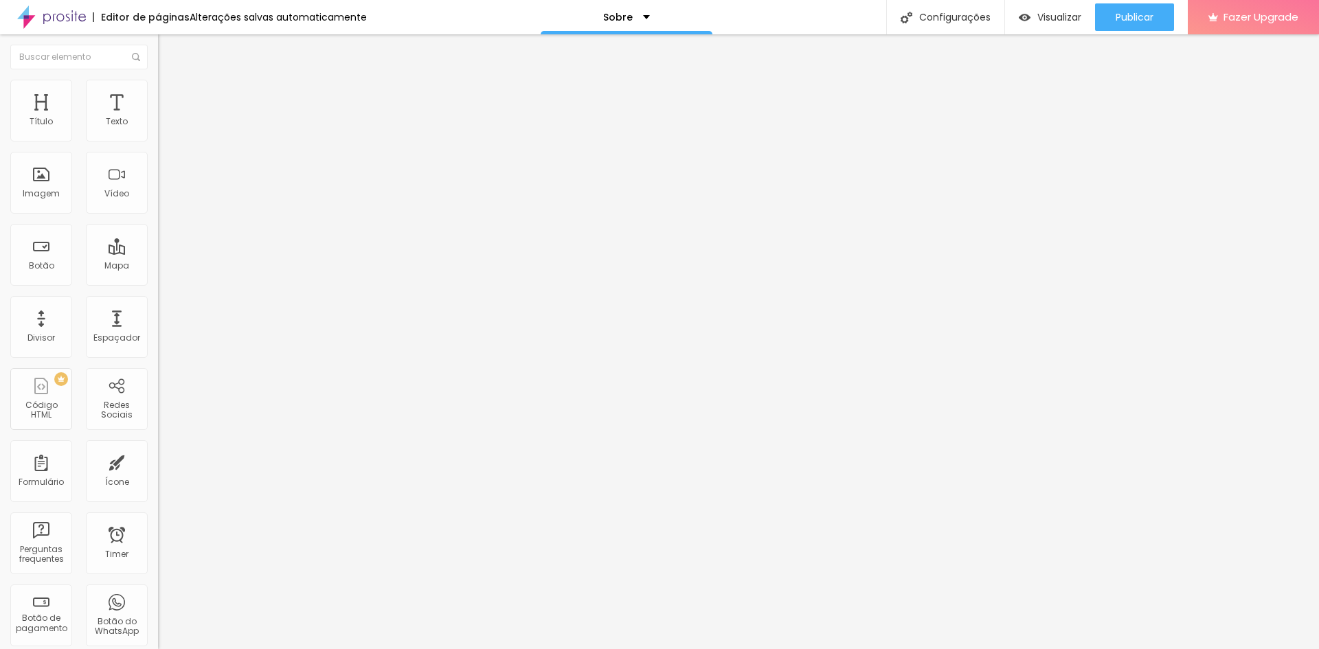
type input "20"
type input "25"
type input "30"
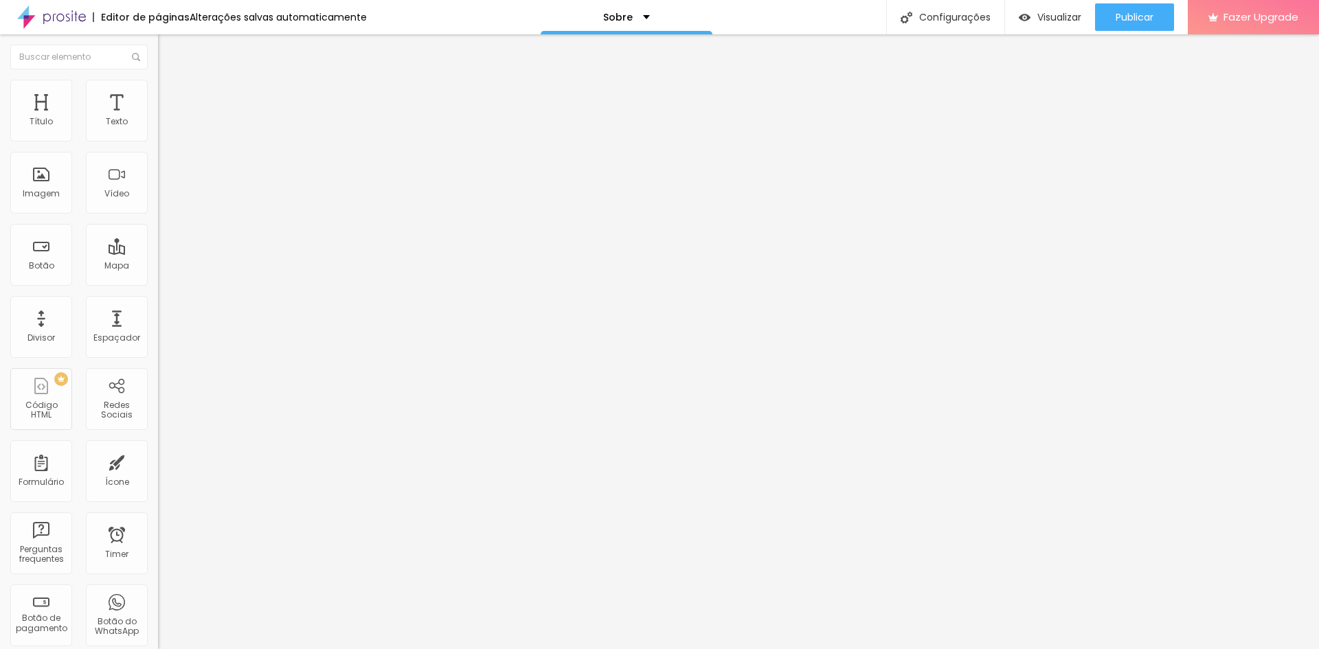
drag, startPoint x: 60, startPoint y: 148, endPoint x: 43, endPoint y: 154, distance: 18.0
type input "30"
click at [158, 141] on input "range" at bounding box center [202, 135] width 89 height 11
type input "10"
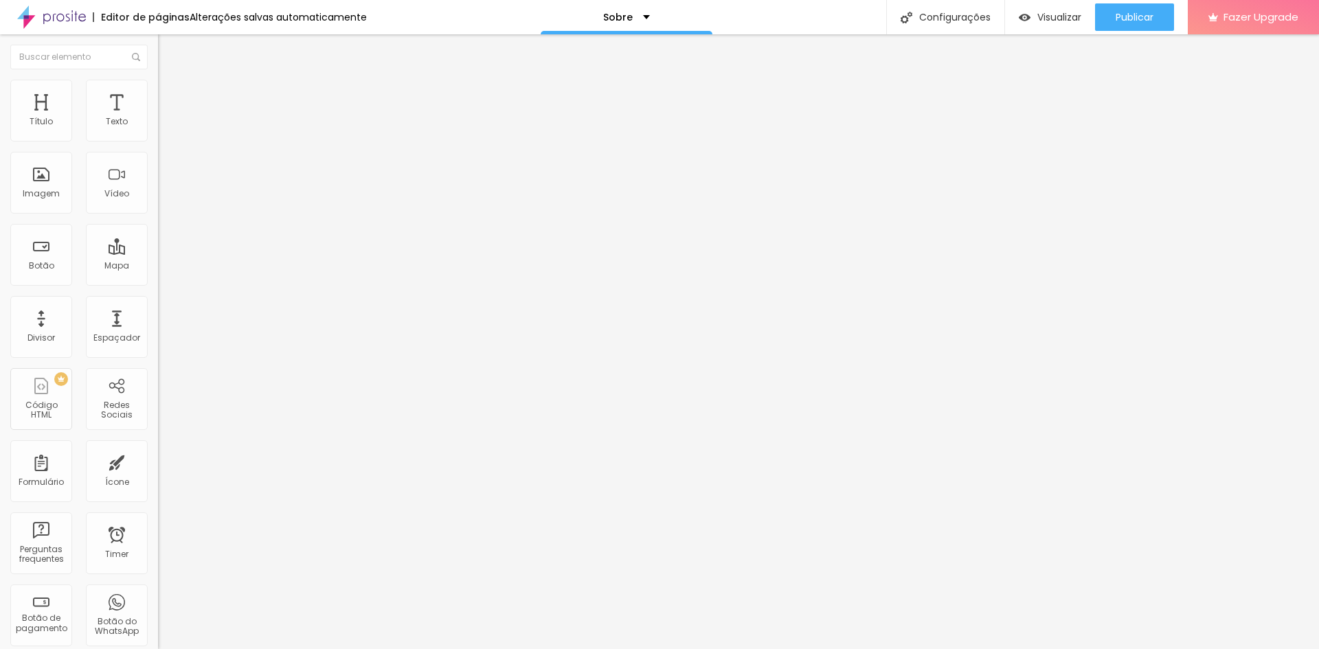
type input "25"
type input "39"
type input "59"
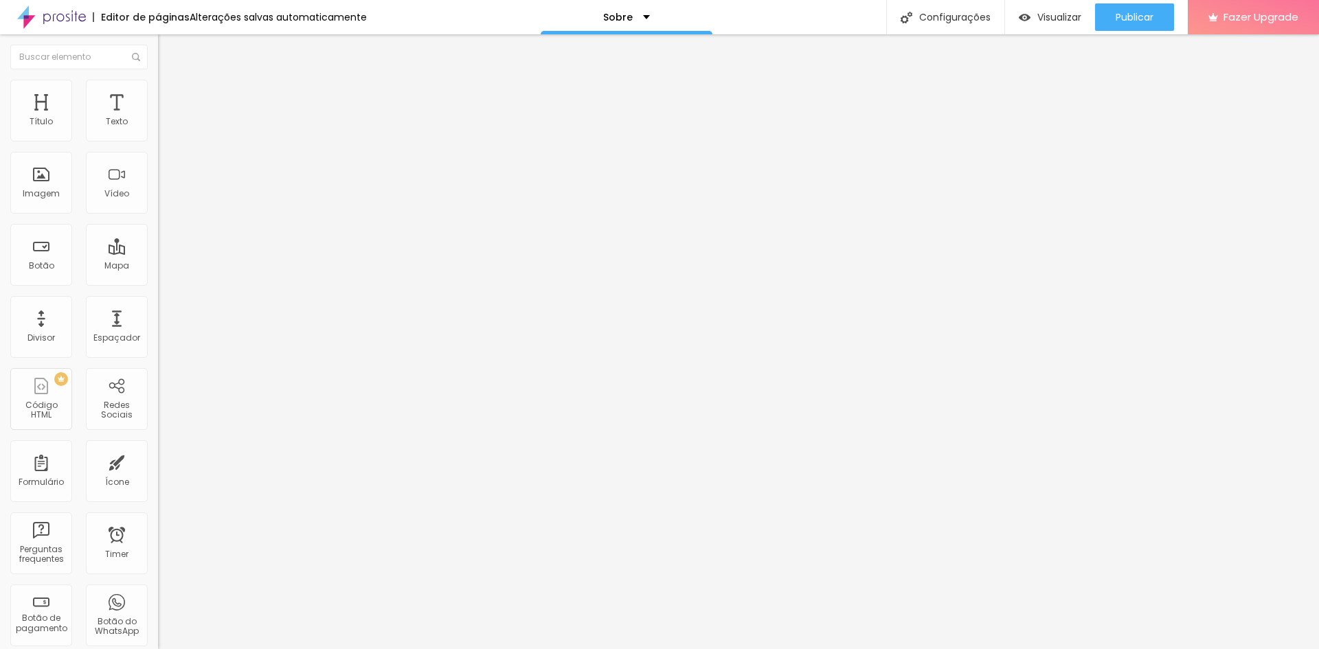
type input "59"
type input "67"
type input "74"
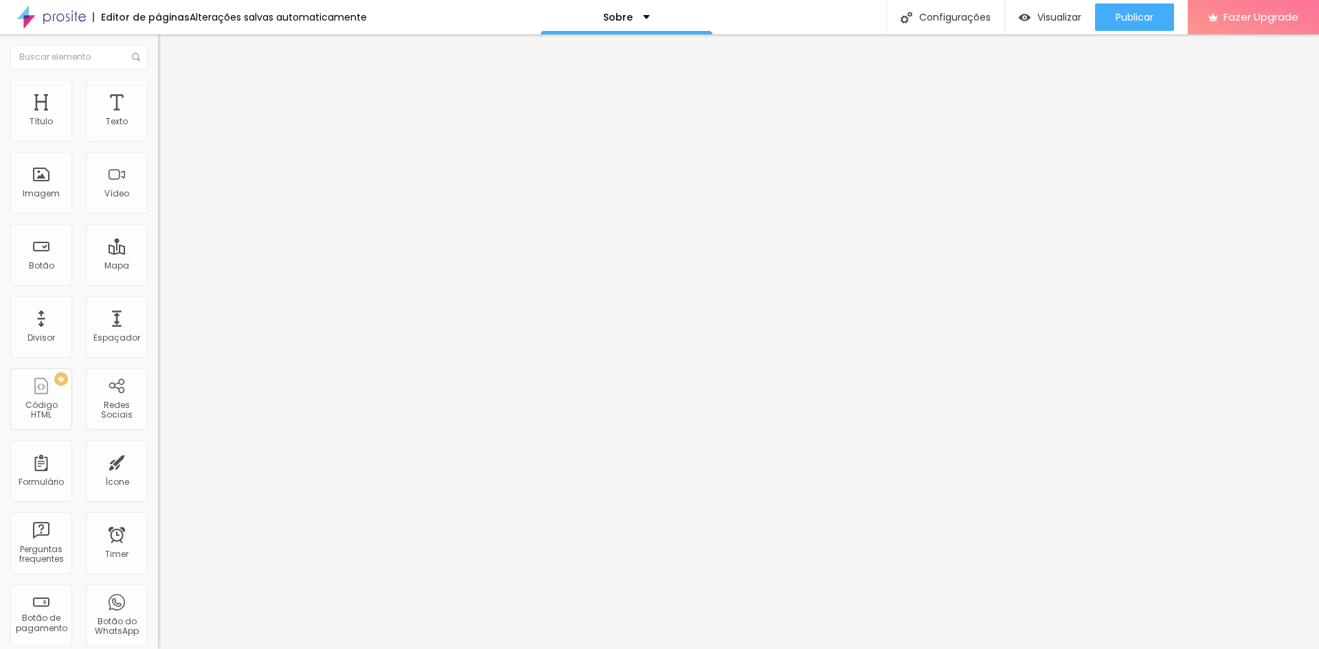
type input "77"
type input "82"
type input "89"
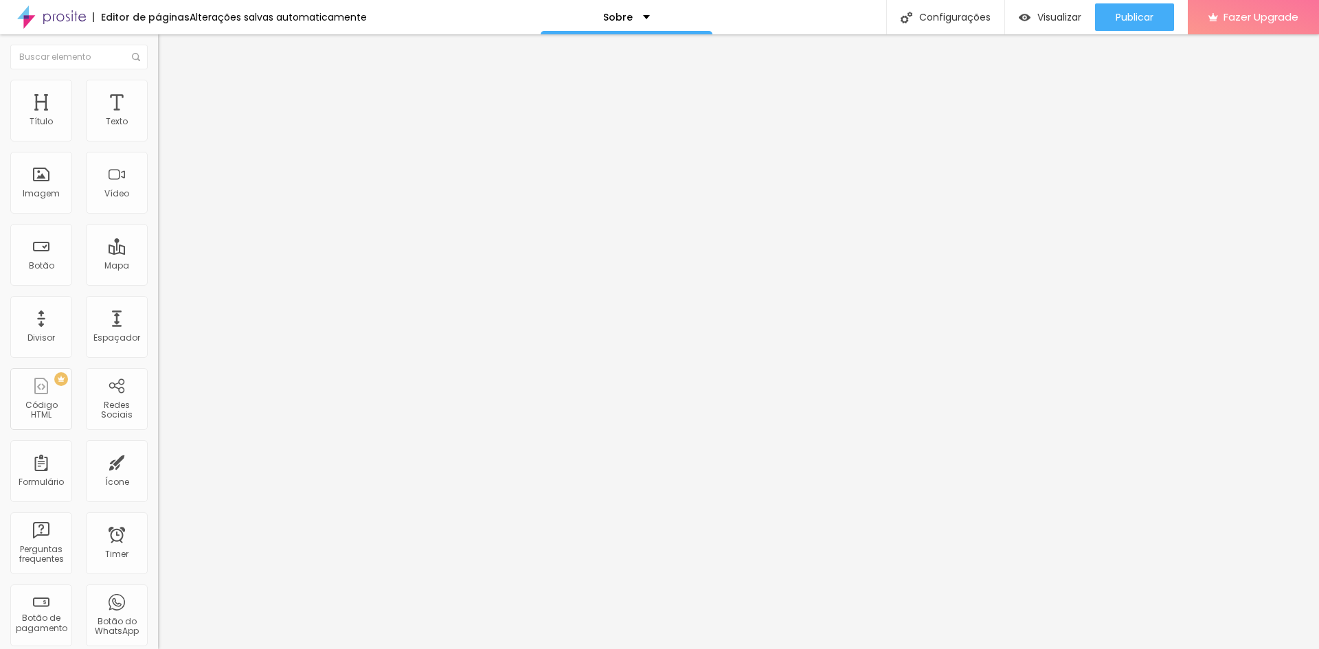
type input "89"
type input "99"
type input "114"
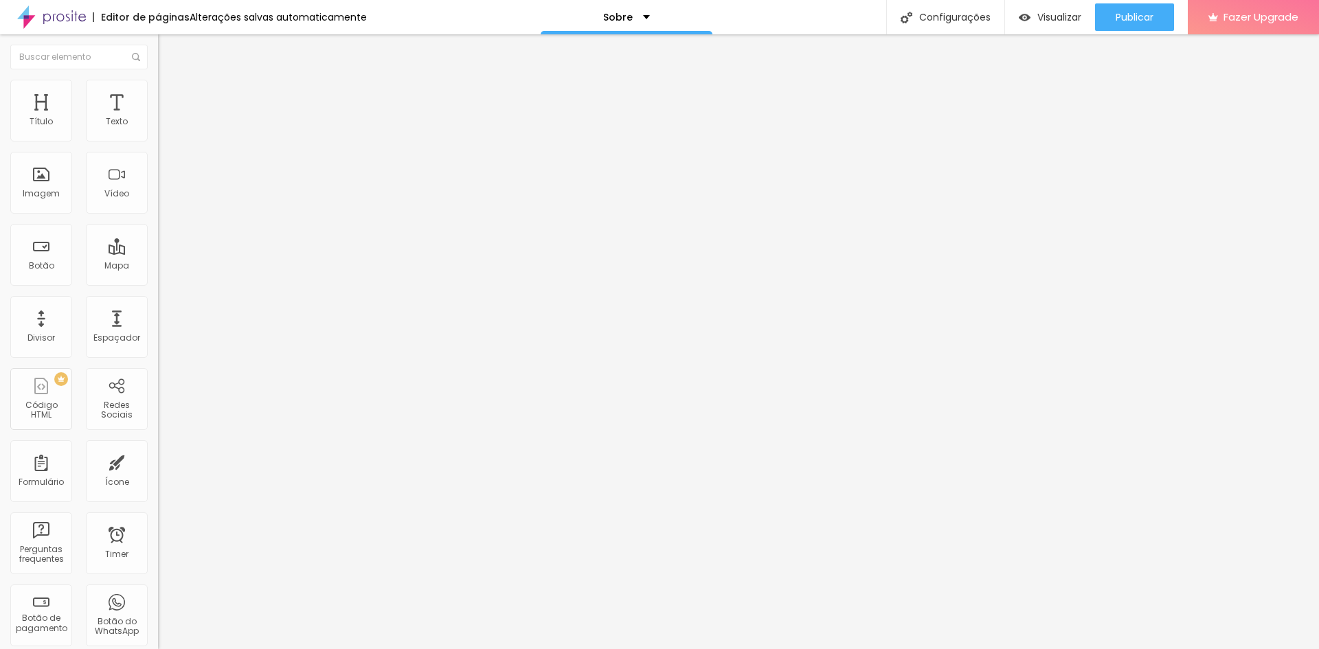
type input "123"
type input "128"
type input "130"
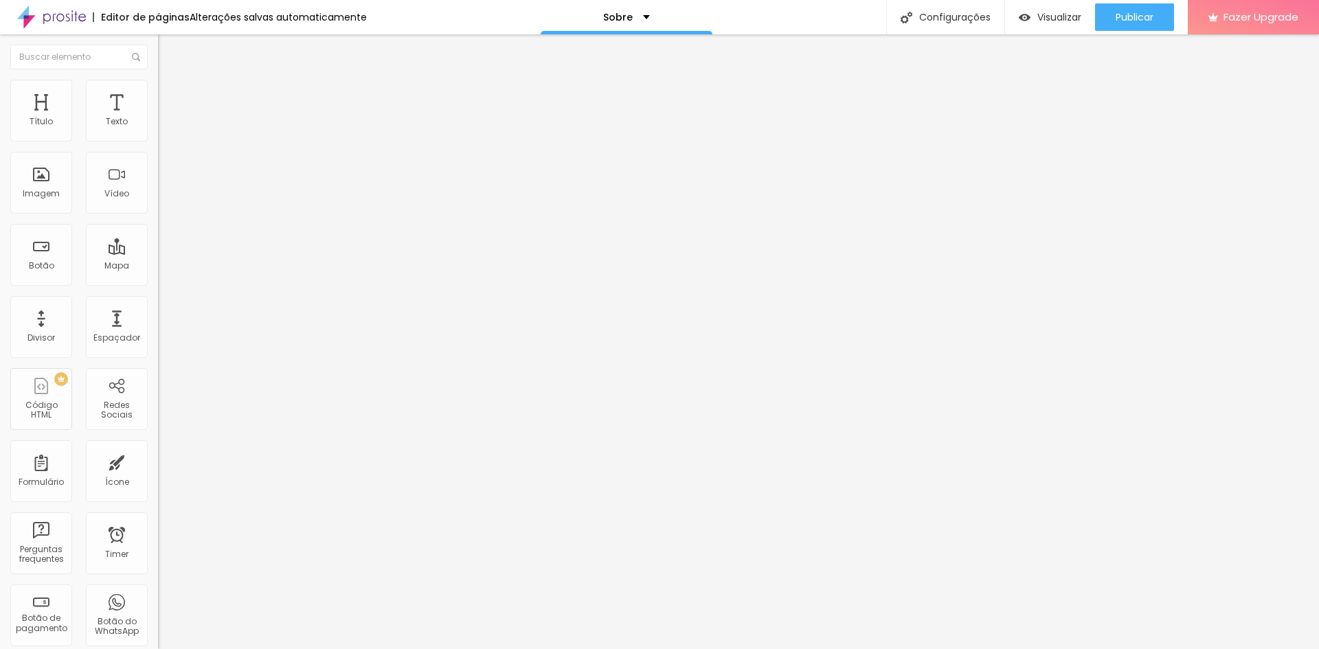
type input "130"
type input "132"
type input "145"
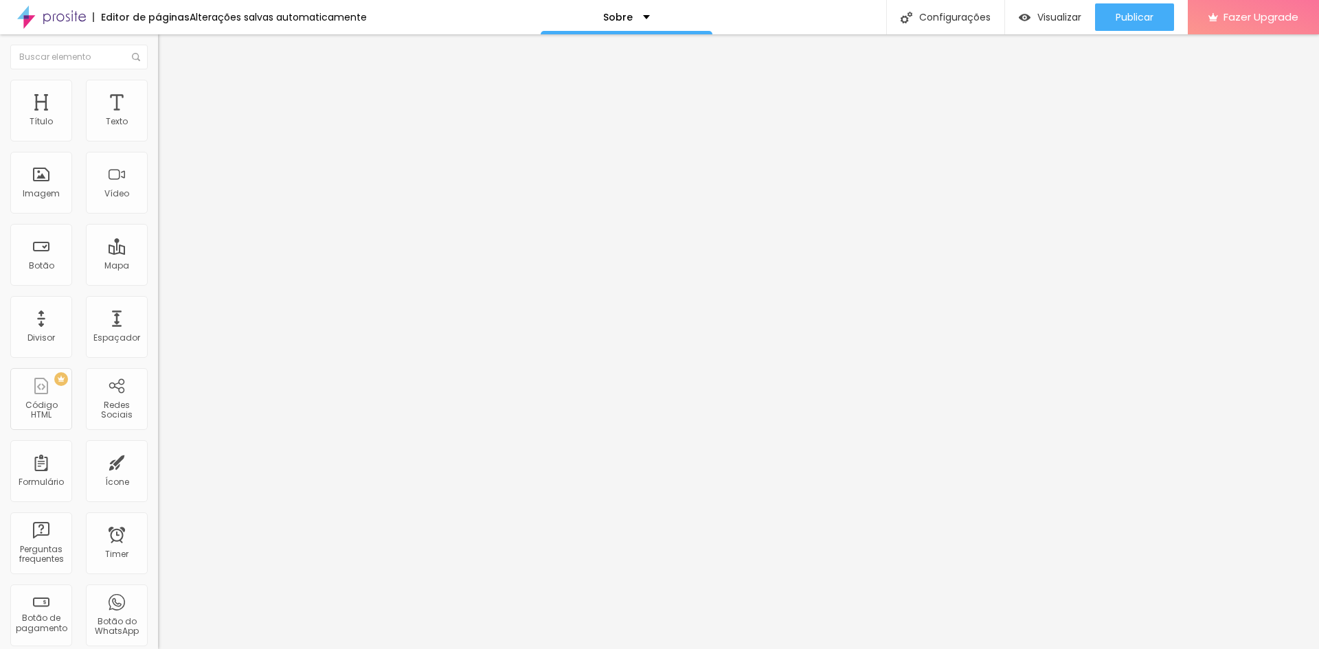
type input "163"
type input "188"
type input "200"
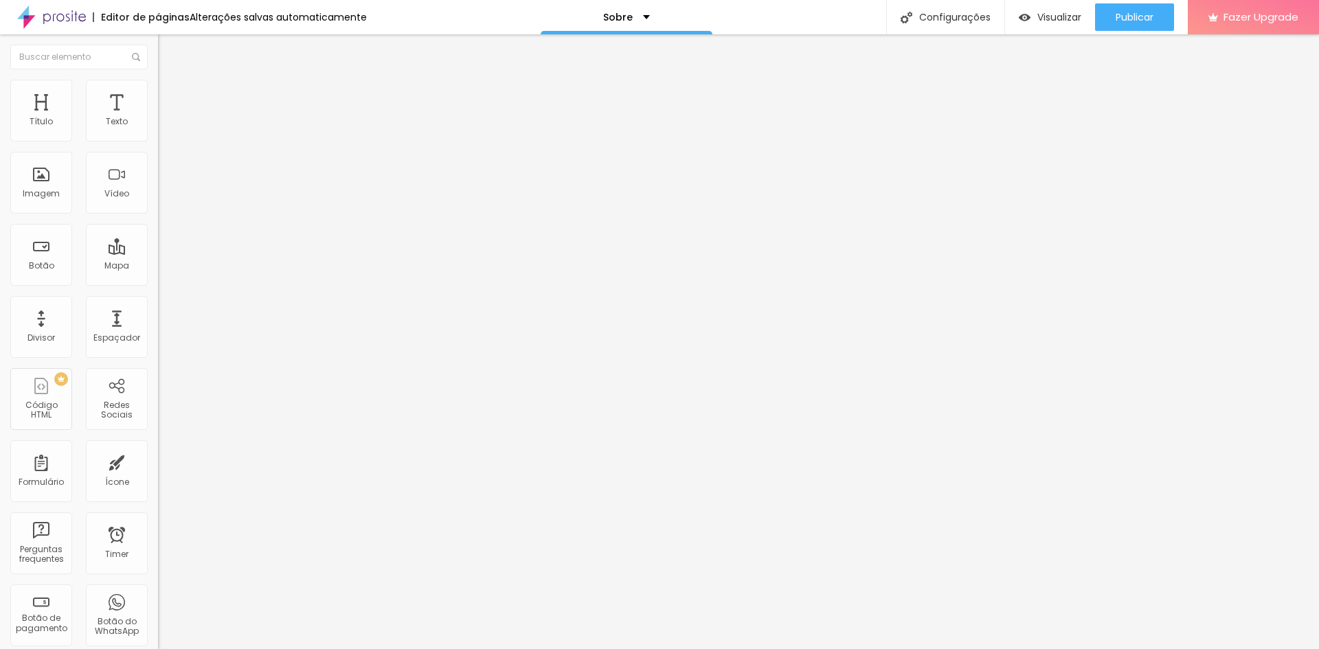
type input "200"
type input "188"
type input "148"
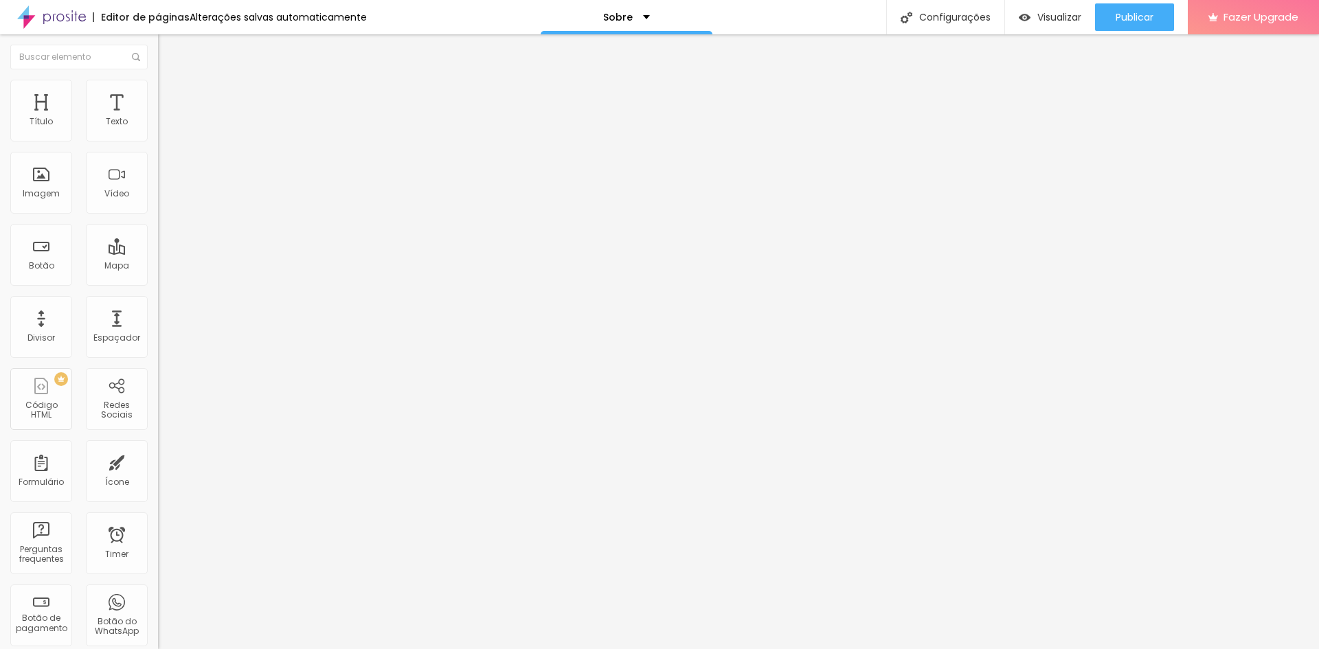
type input "104"
type input "69"
type input "44"
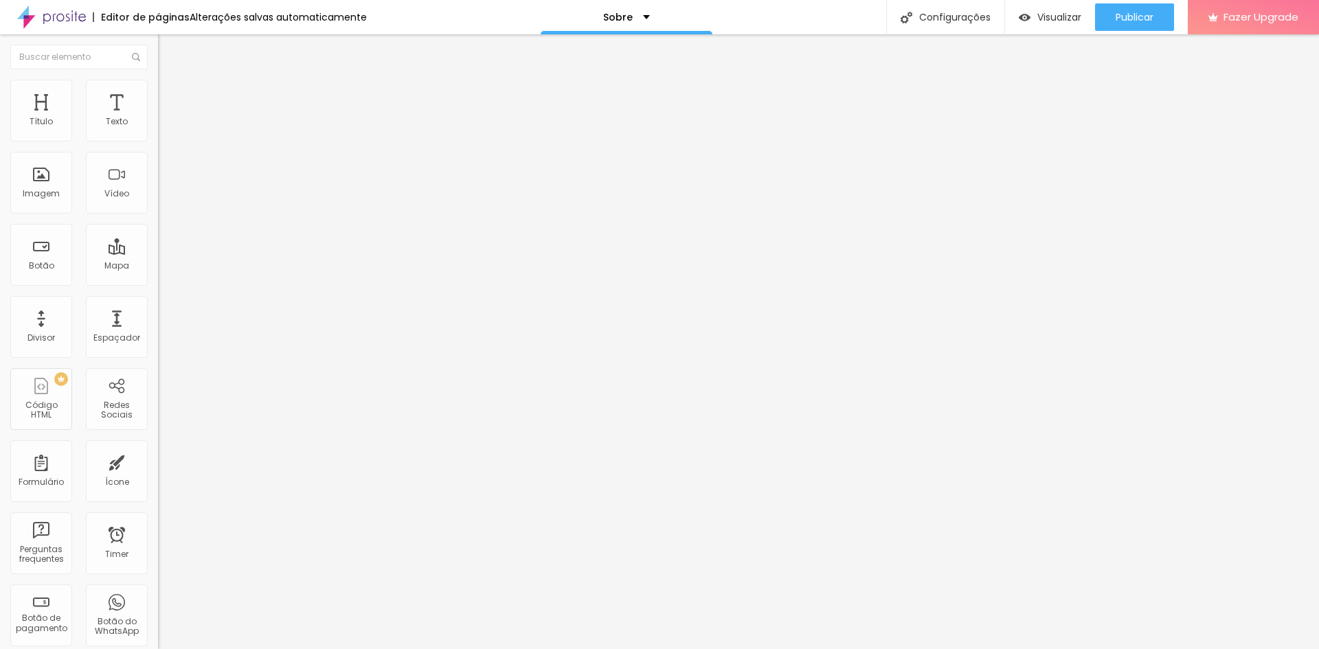
type input "44"
type input "25"
type input "8"
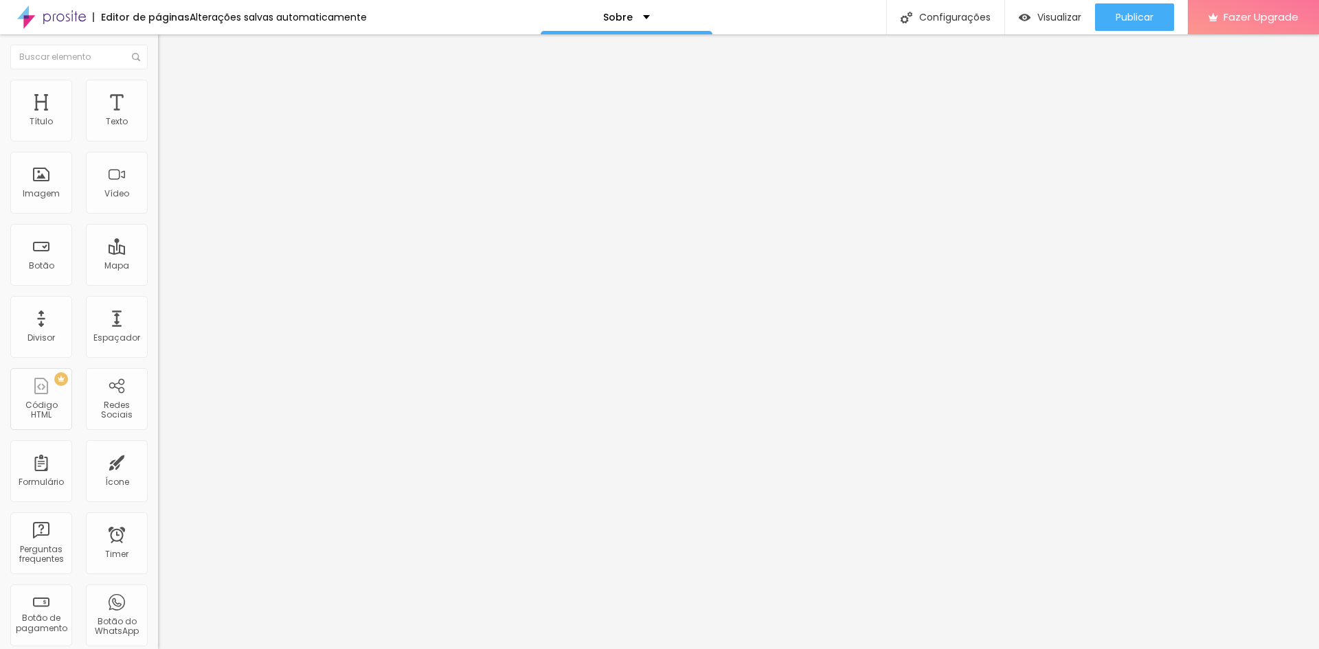
type input "0"
drag, startPoint x: 29, startPoint y: 173, endPoint x: 0, endPoint y: 183, distance: 30.4
click at [158, 302] on input "range" at bounding box center [202, 307] width 89 height 11
click at [57, 197] on div "Imagem" at bounding box center [41, 194] width 37 height 10
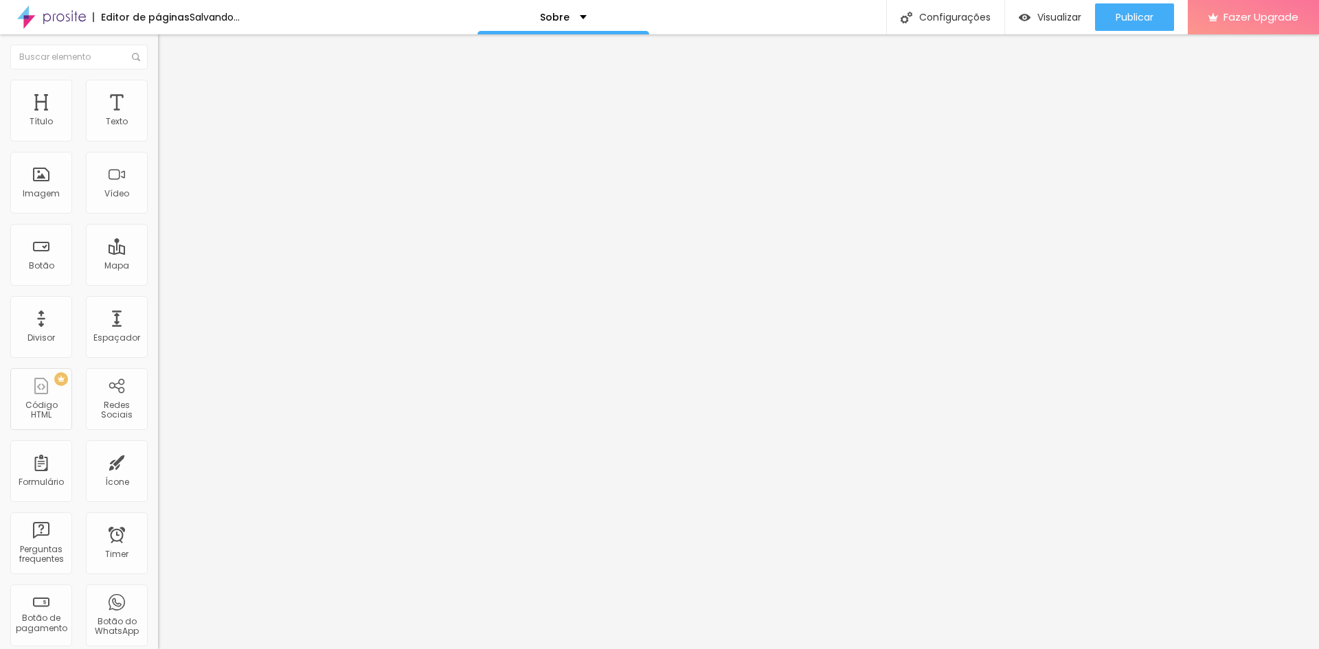
click at [158, 118] on span "Adicionar imagem" at bounding box center [202, 113] width 89 height 12
click at [158, 91] on li "Estilo" at bounding box center [237, 87] width 158 height 14
type input "95"
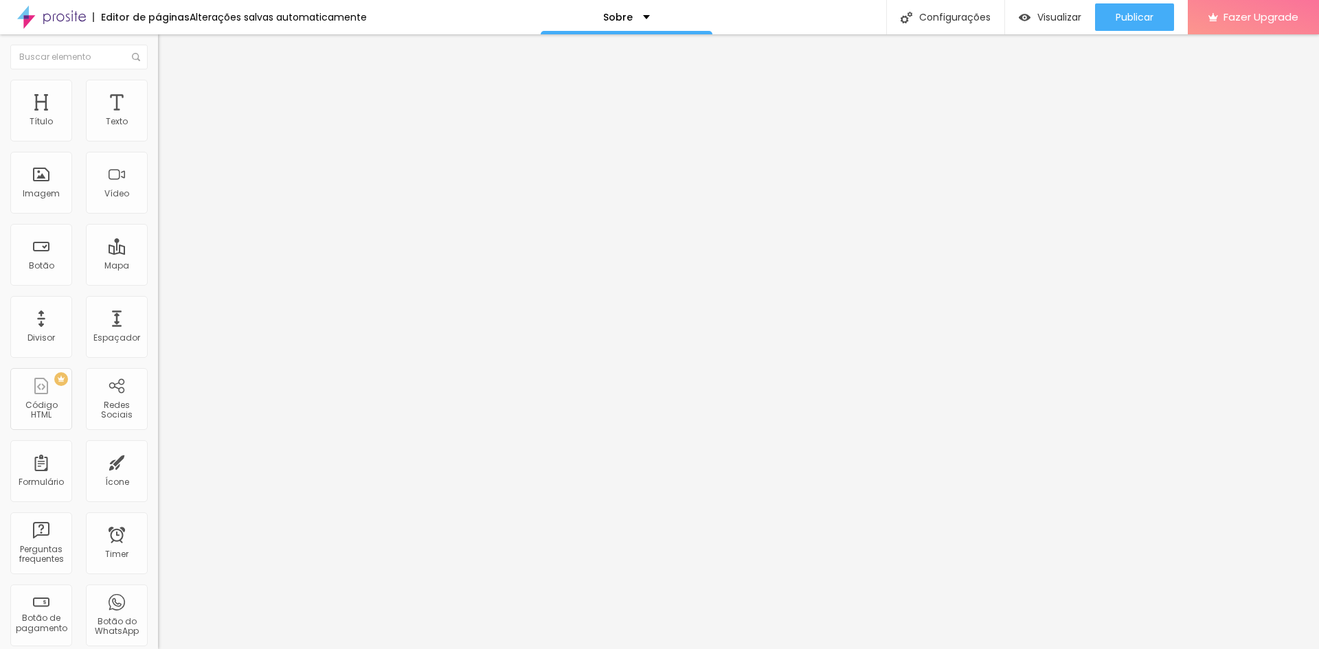
type input "95"
type input "90"
type input "85"
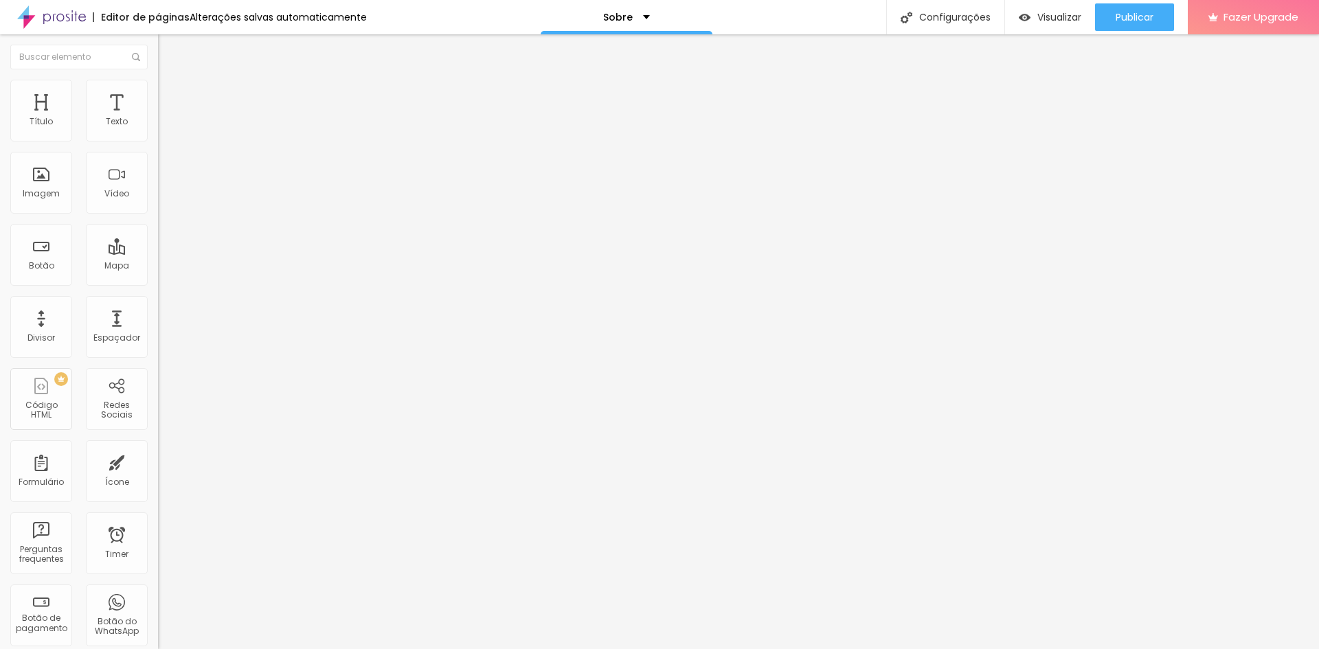
type input "80"
type input "75"
type input "70"
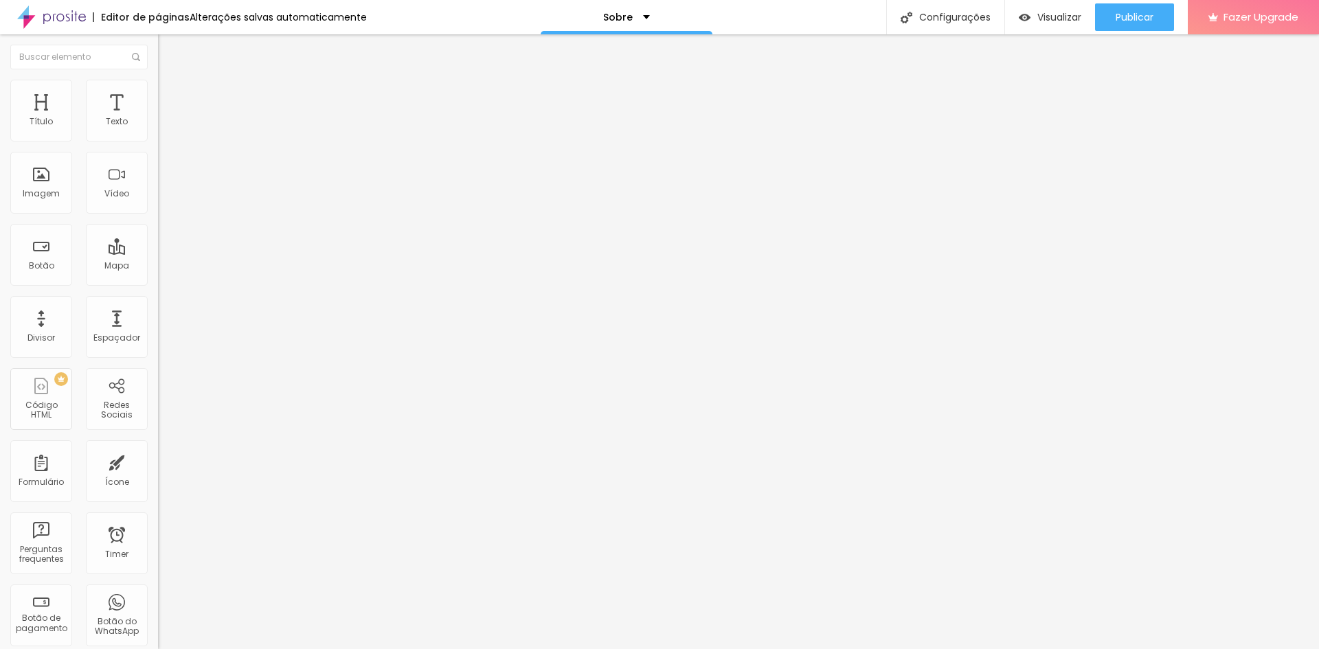
type input "70"
type input "65"
type input "60"
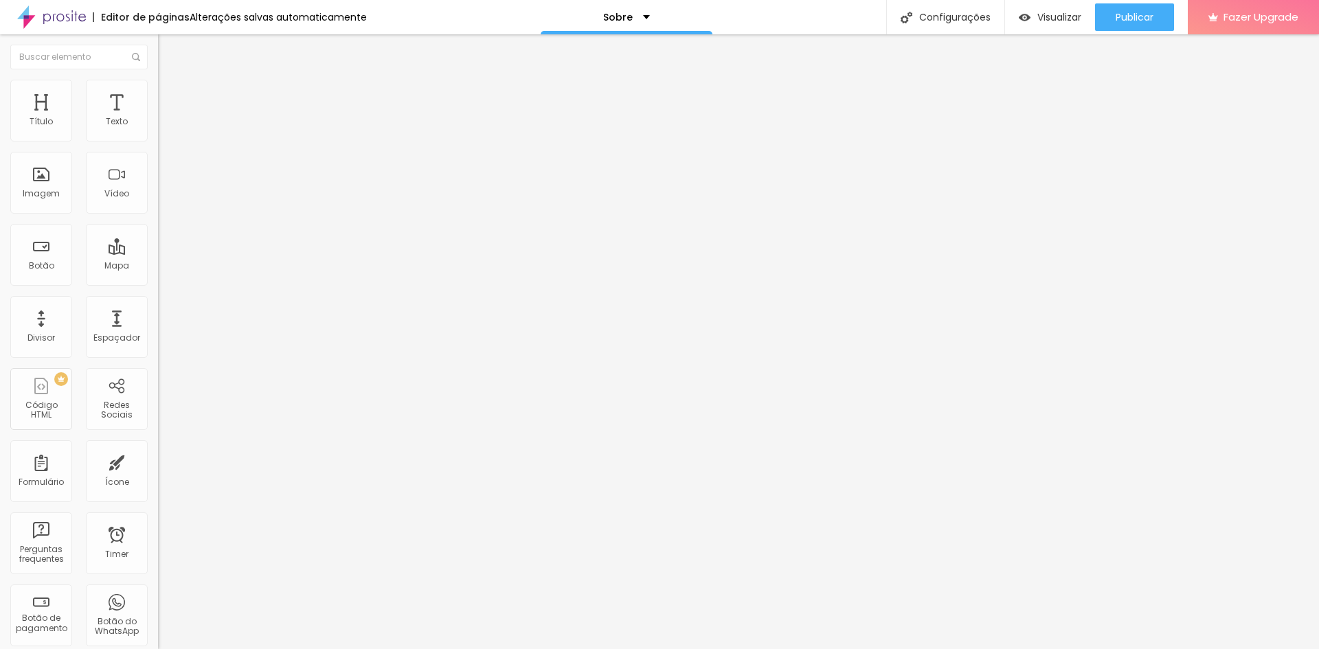
type input "55"
type input "60"
type input "65"
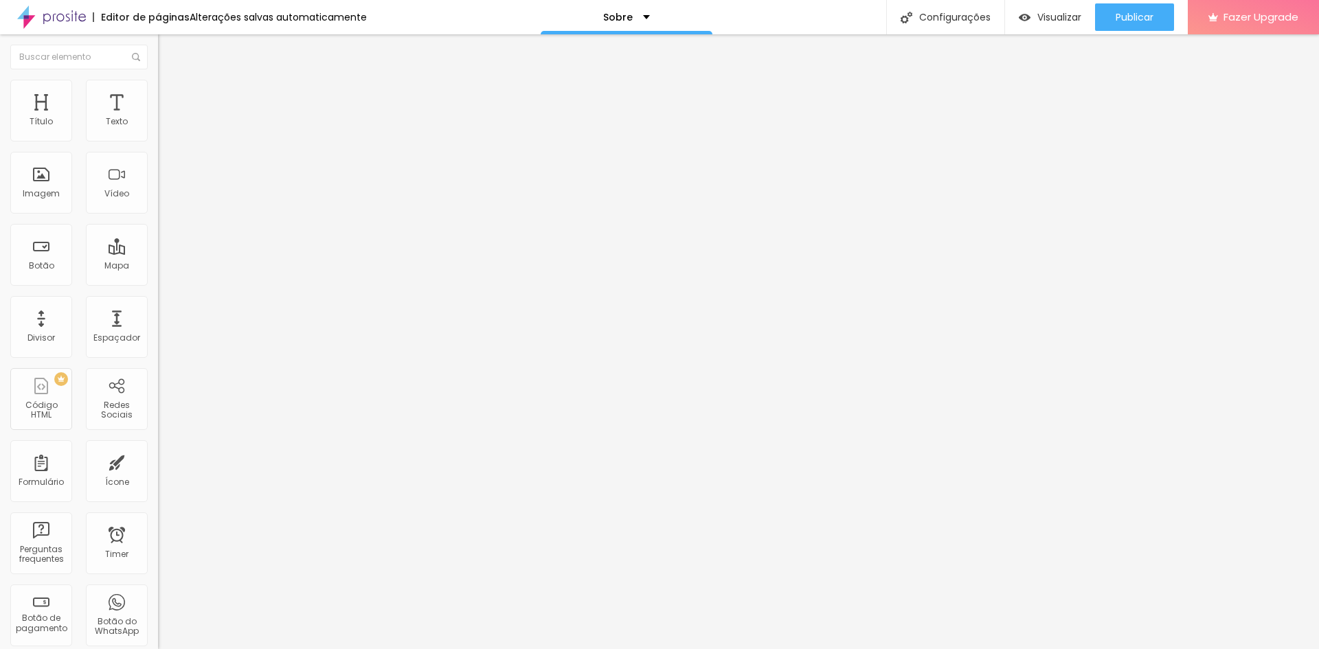
type input "65"
type input "70"
type input "75"
drag, startPoint x: 146, startPoint y: 151, endPoint x: 107, endPoint y: 159, distance: 39.5
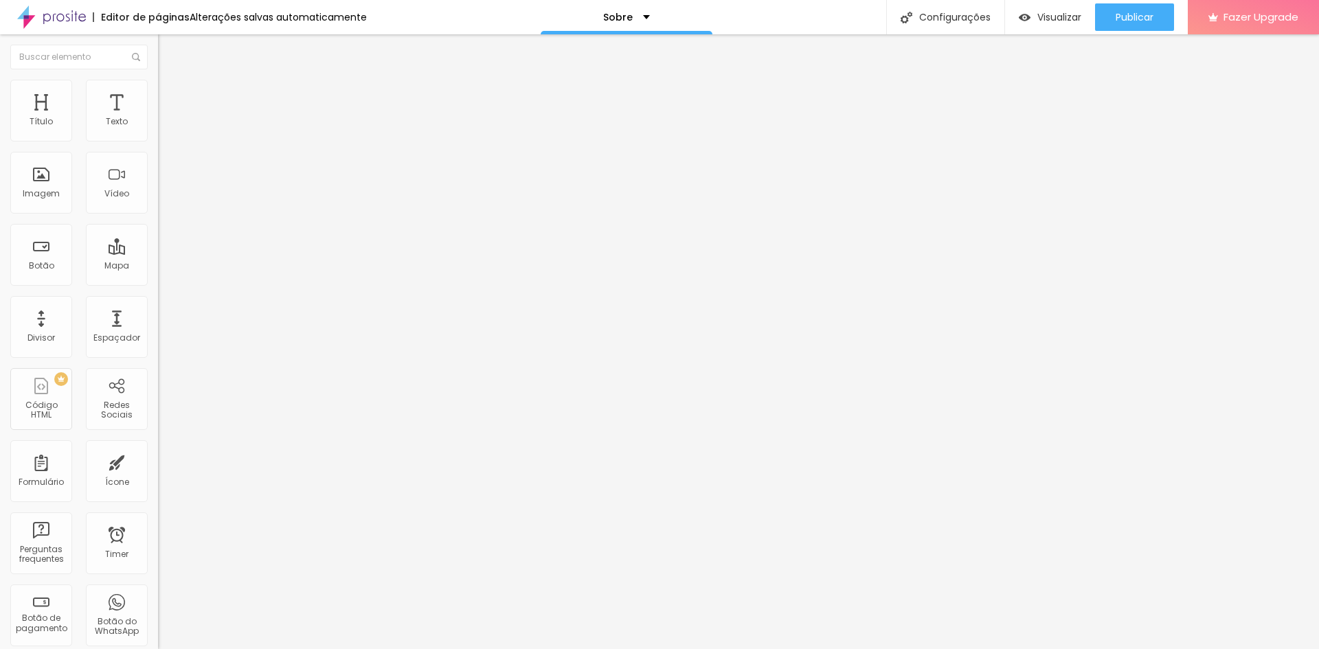
type input "75"
click at [158, 141] on input "range" at bounding box center [202, 135] width 89 height 11
click at [158, 67] on li "Conteúdo" at bounding box center [237, 73] width 158 height 14
click at [158, 78] on li "Conteúdo" at bounding box center [237, 73] width 158 height 14
click at [158, 78] on img at bounding box center [164, 72] width 12 height 12
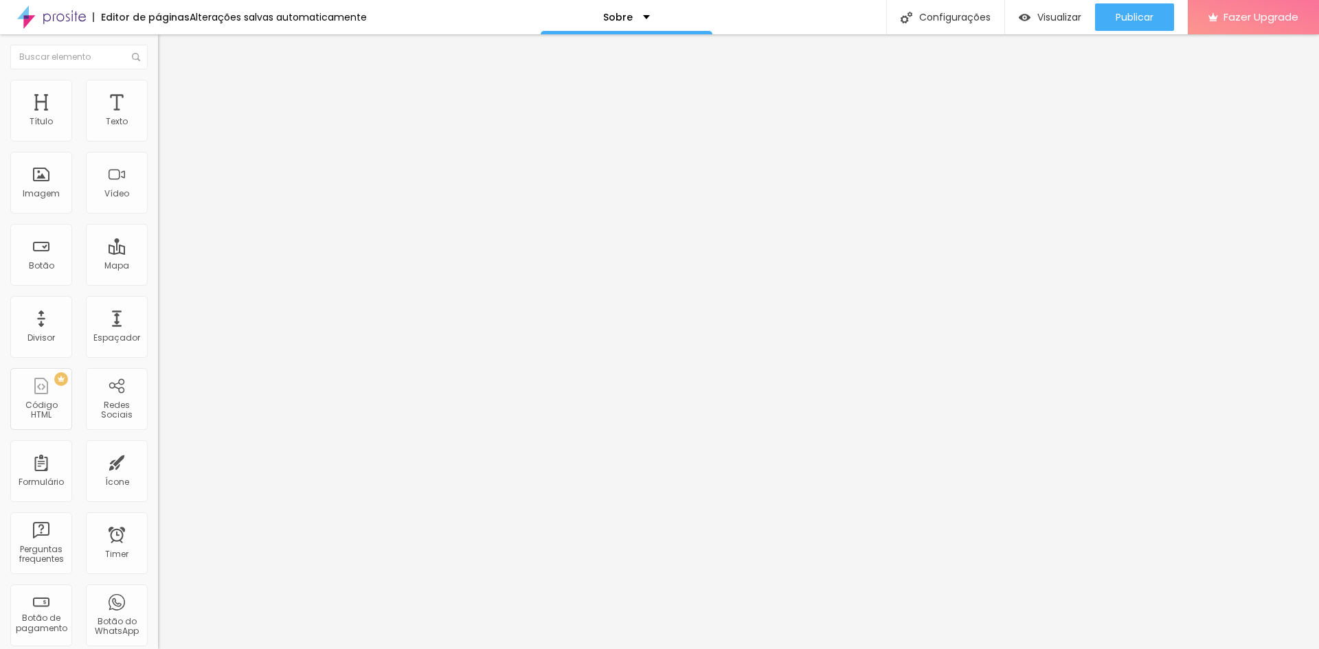
click at [168, 48] on img "button" at bounding box center [173, 50] width 11 height 11
click at [158, 314] on div "Abrir em uma nova aba" at bounding box center [237, 310] width 158 height 7
click at [170, 95] on span "Estilo" at bounding box center [180, 89] width 21 height 12
click at [158, 93] on img at bounding box center [164, 99] width 12 height 12
type input "8"
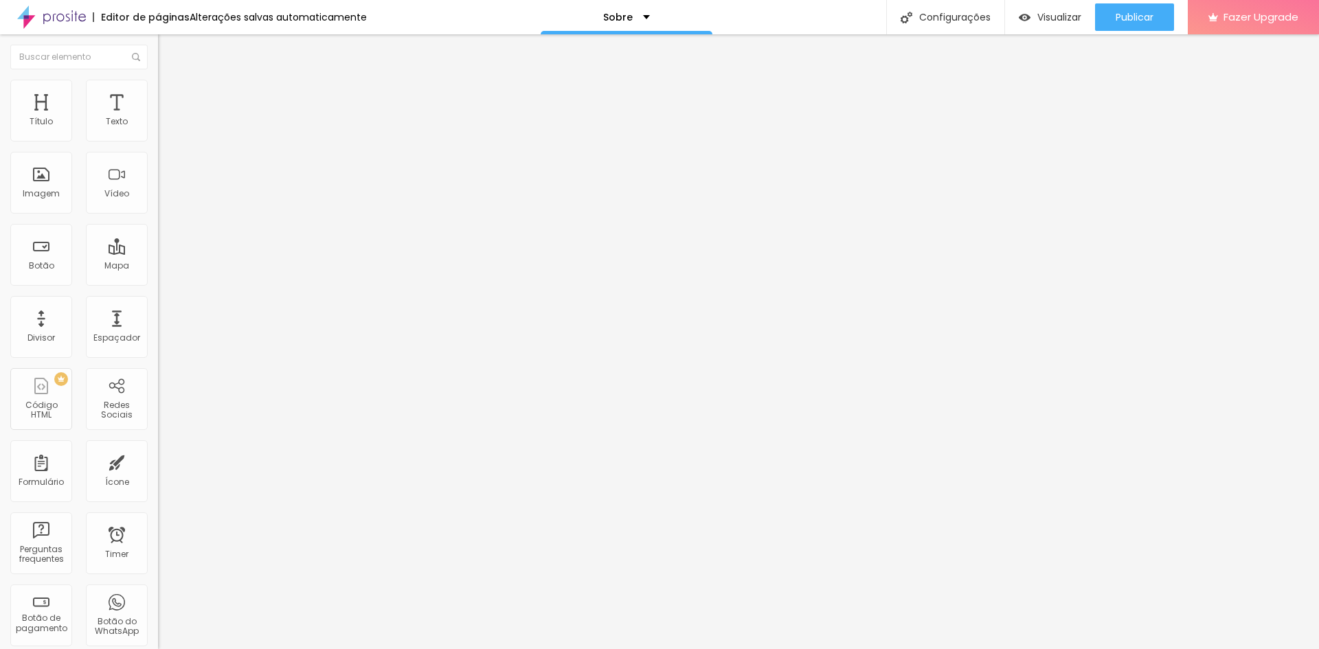
type input "8"
type input "7"
type input "5"
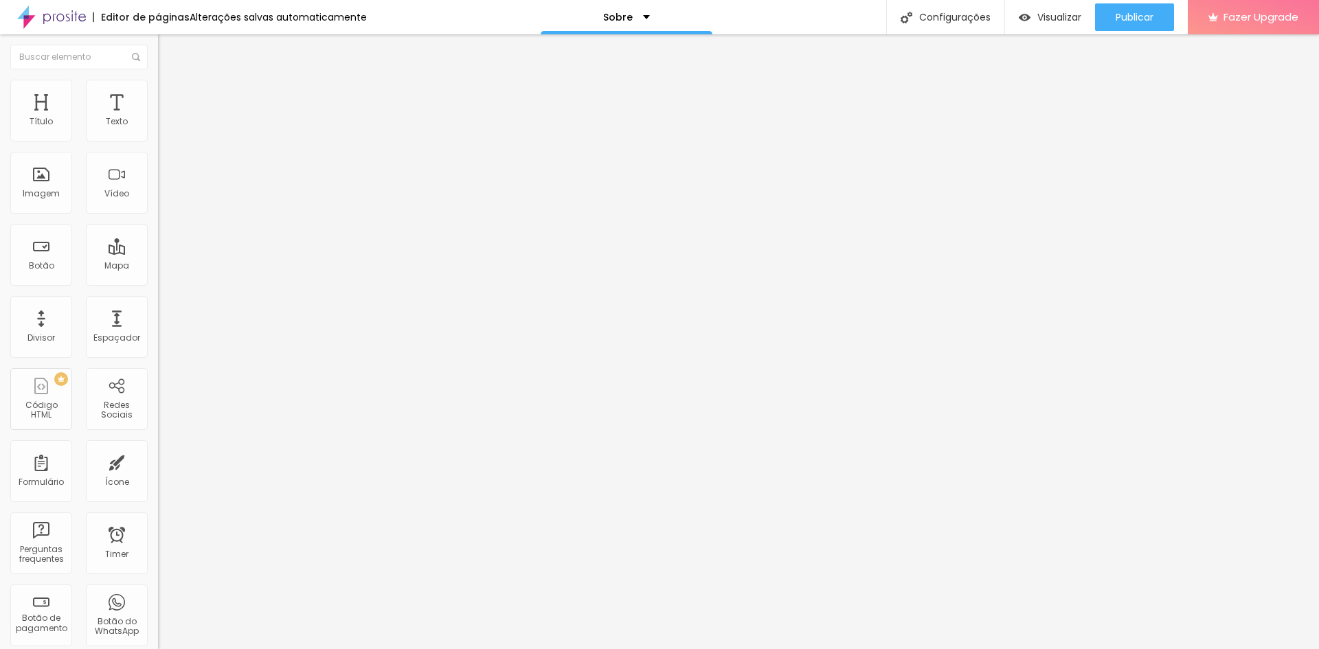
type input "2"
type input "0"
drag, startPoint x: 40, startPoint y: 136, endPoint x: 3, endPoint y: 146, distance: 38.5
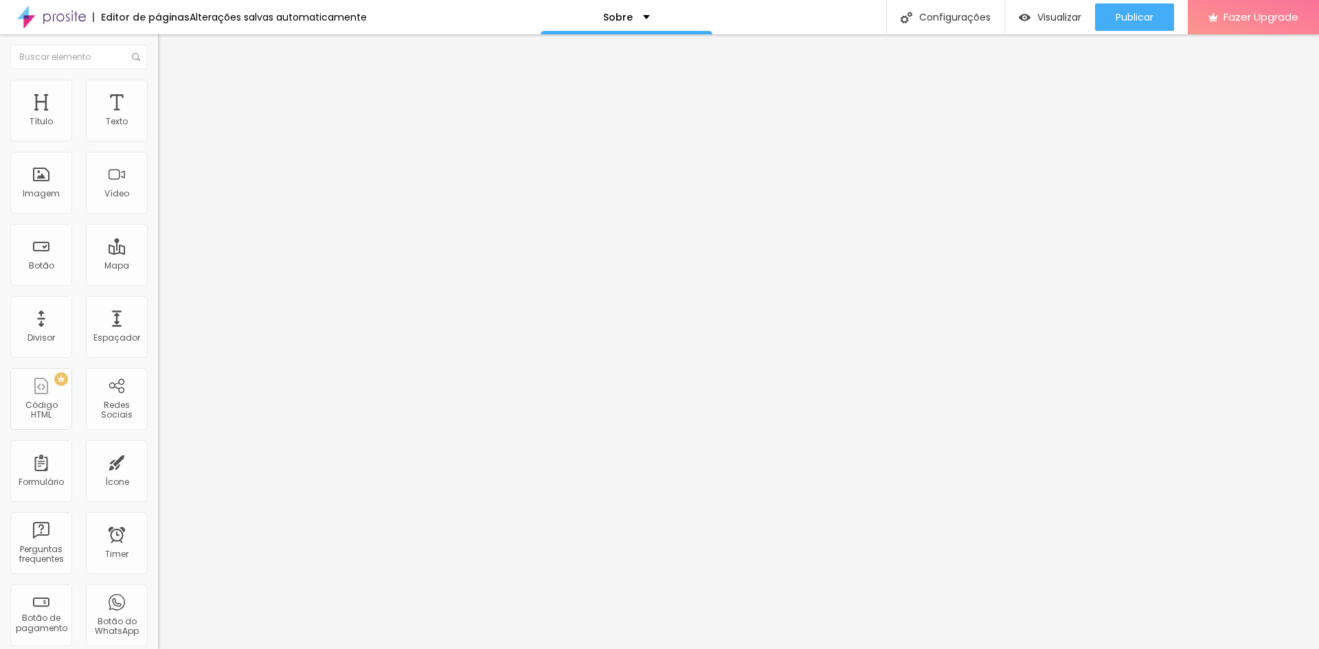
type input "0"
click at [158, 267] on input "range" at bounding box center [202, 272] width 89 height 11
type input "1"
type input "0"
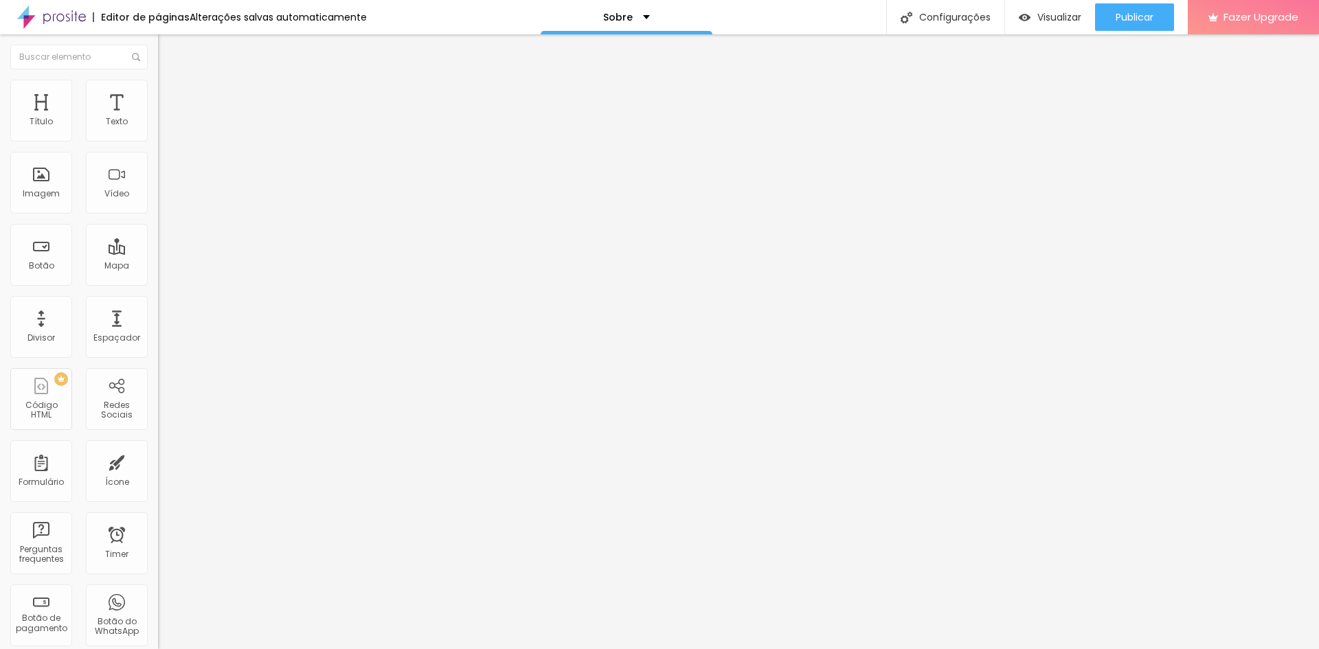
type input "0"
drag, startPoint x: 32, startPoint y: 160, endPoint x: 0, endPoint y: 166, distance: 32.8
type input "0"
click at [158, 461] on input "range" at bounding box center [202, 466] width 89 height 11
click at [1013, 25] on button "Visualizar" at bounding box center [1050, 16] width 90 height 27
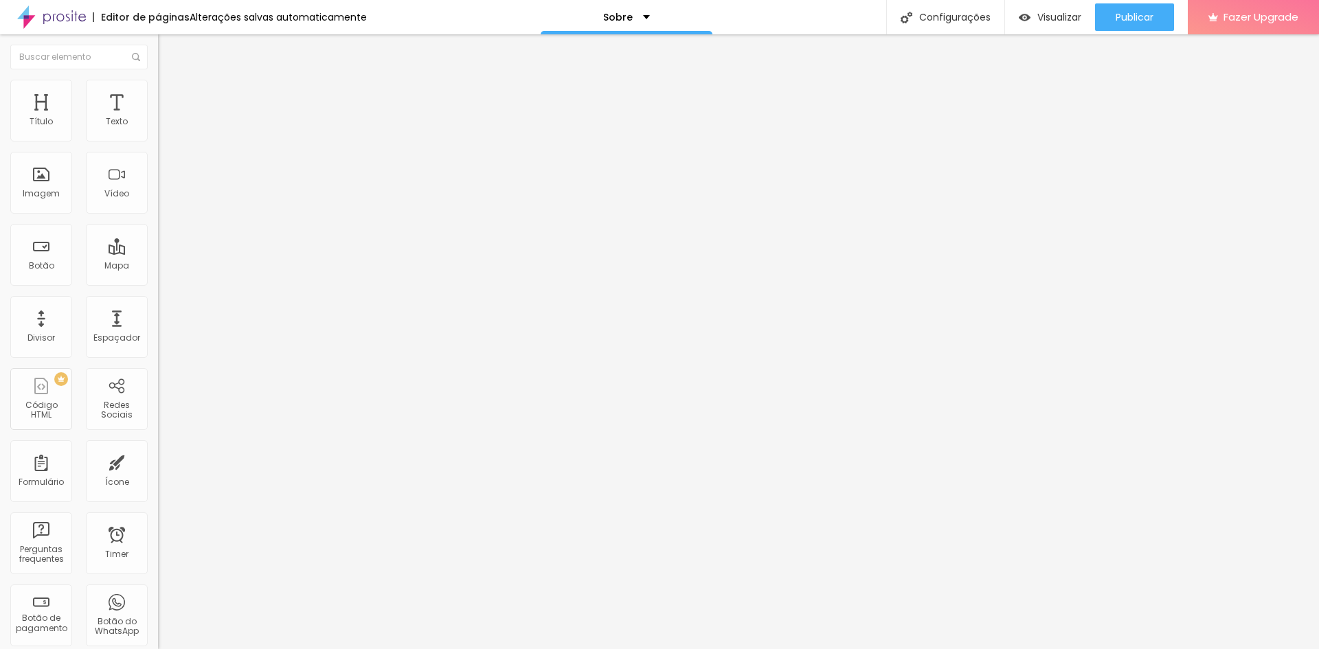
click at [158, 89] on img at bounding box center [164, 86] width 12 height 12
type input "5"
type input "0"
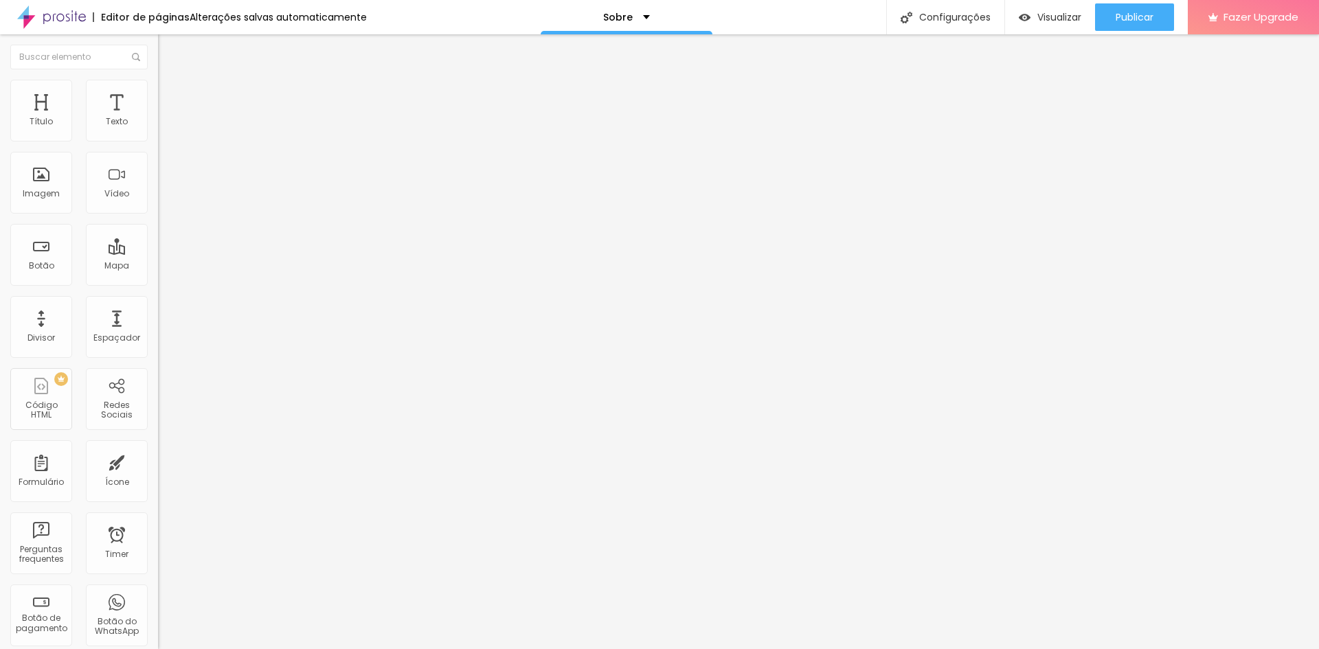
drag, startPoint x: 41, startPoint y: 160, endPoint x: 8, endPoint y: 168, distance: 33.3
type input "0"
click at [158, 447] on input "range" at bounding box center [202, 452] width 89 height 11
type input "6"
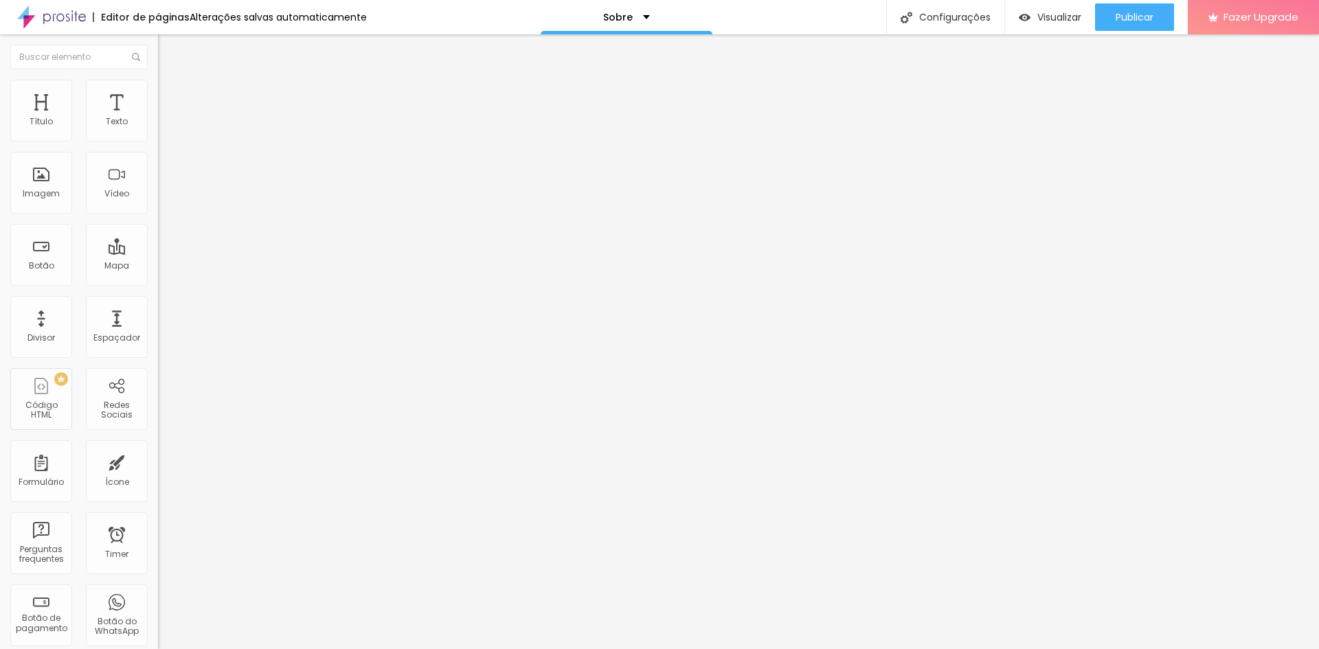
type input "3"
type input "2"
type input "0"
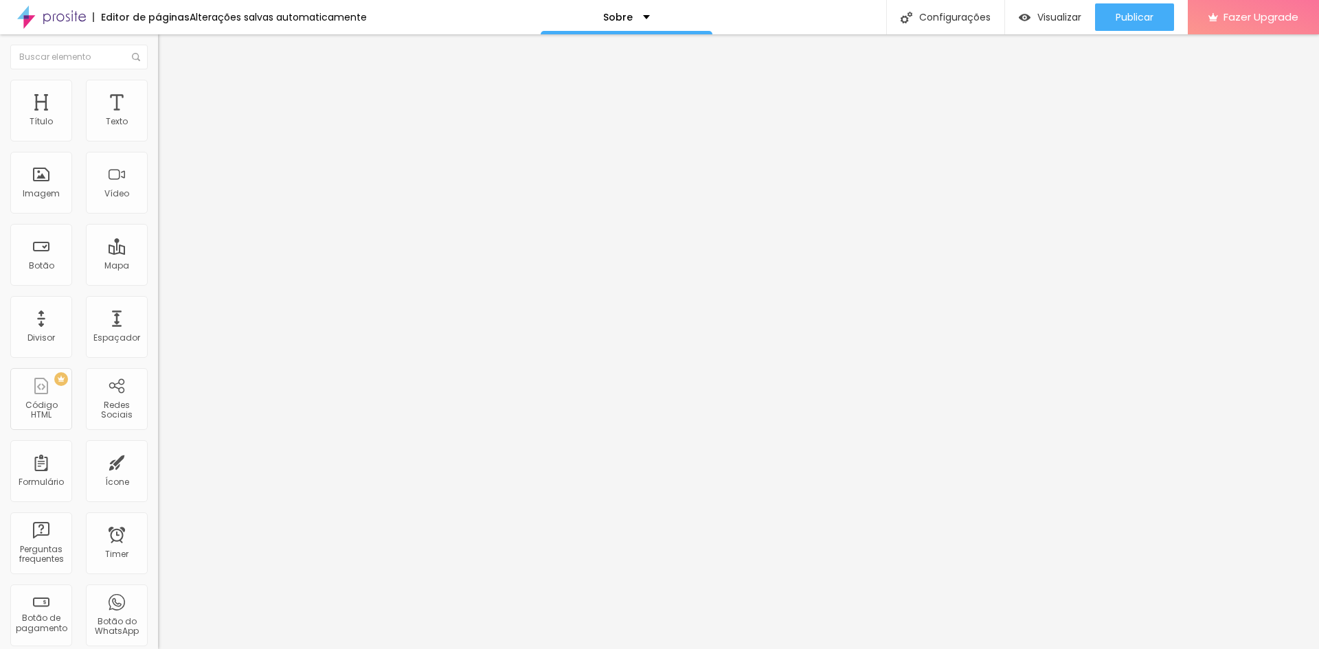
type input "0"
drag, startPoint x: 38, startPoint y: 135, endPoint x: 23, endPoint y: 136, distance: 15.1
type input "0"
click at [158, 253] on input "range" at bounding box center [202, 258] width 89 height 11
click at [158, 93] on ul "Estilo Avançado" at bounding box center [237, 79] width 158 height 27
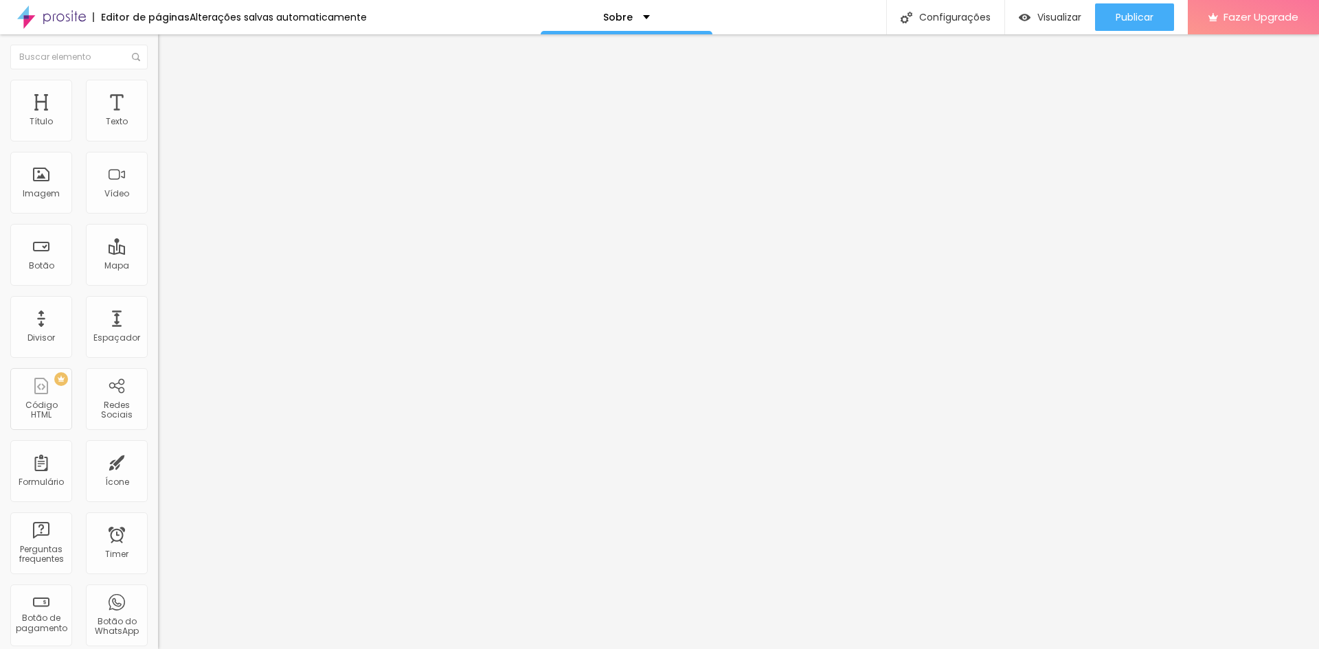
click at [170, 81] on span "Estilo" at bounding box center [180, 75] width 21 height 12
click at [164, 199] on icon "button" at bounding box center [168, 195] width 8 height 8
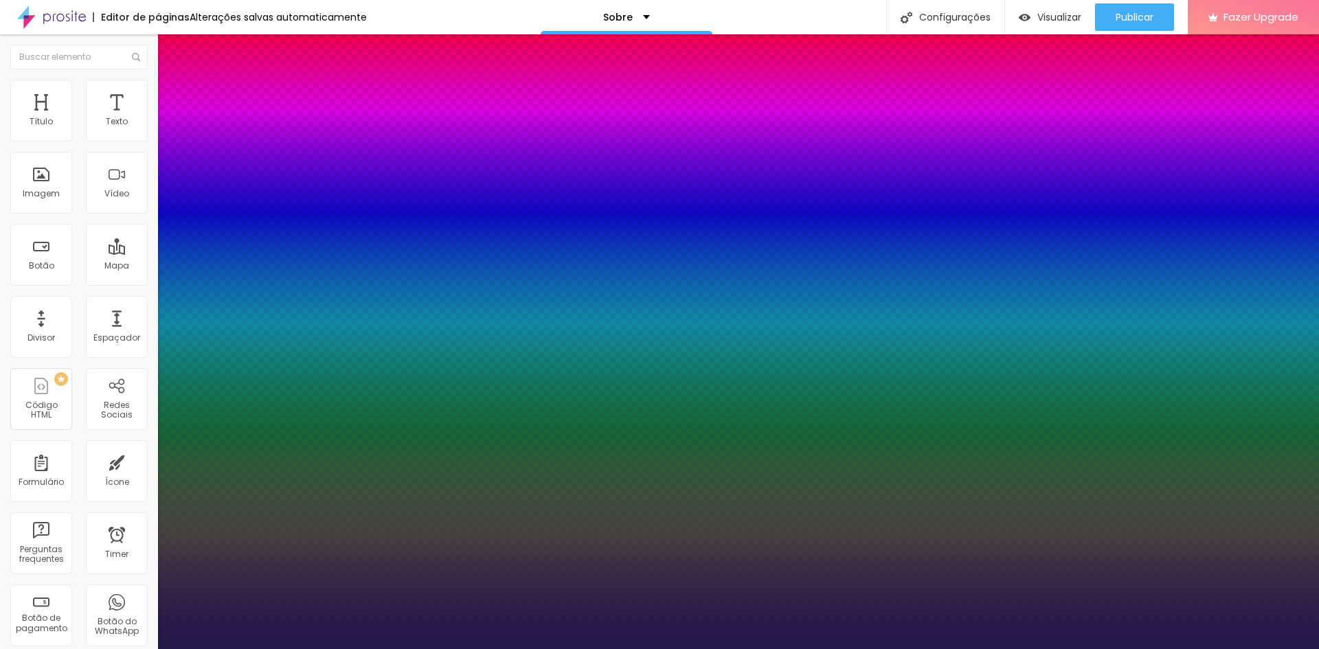
type input "1"
type input "24"
type input "1"
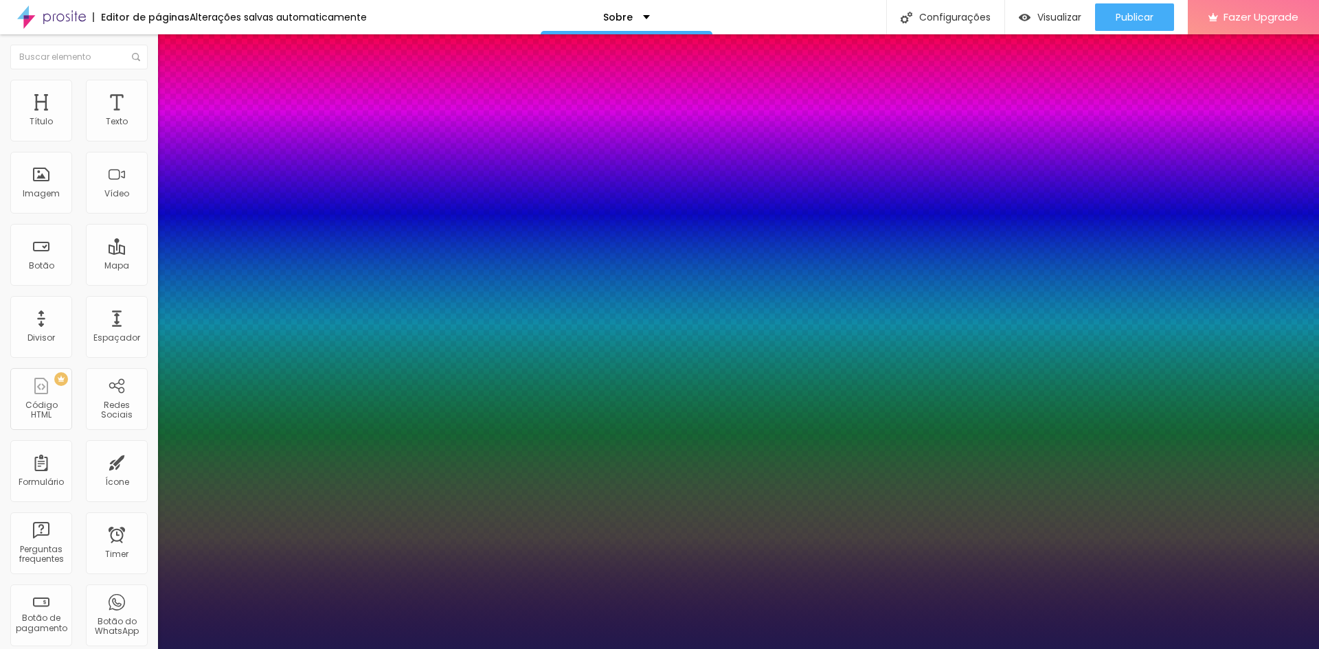
type input "26"
type input "1"
type input "27"
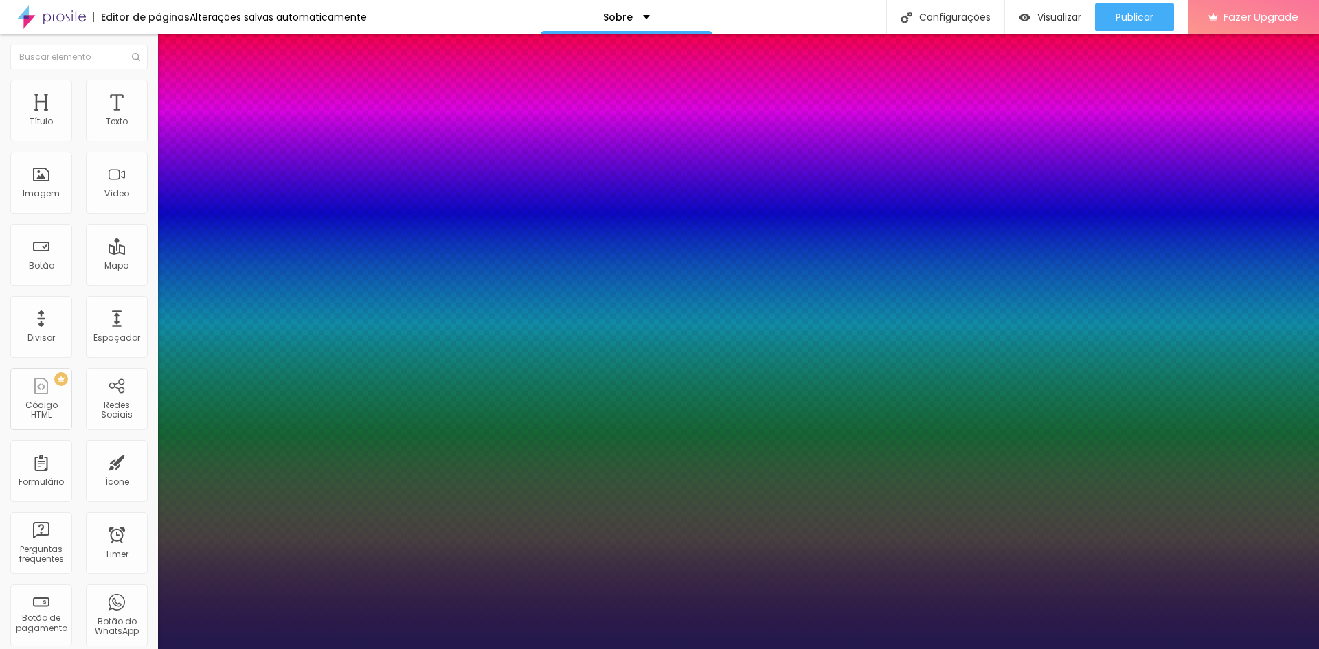
type input "27"
type input "1"
type input "28"
type input "1"
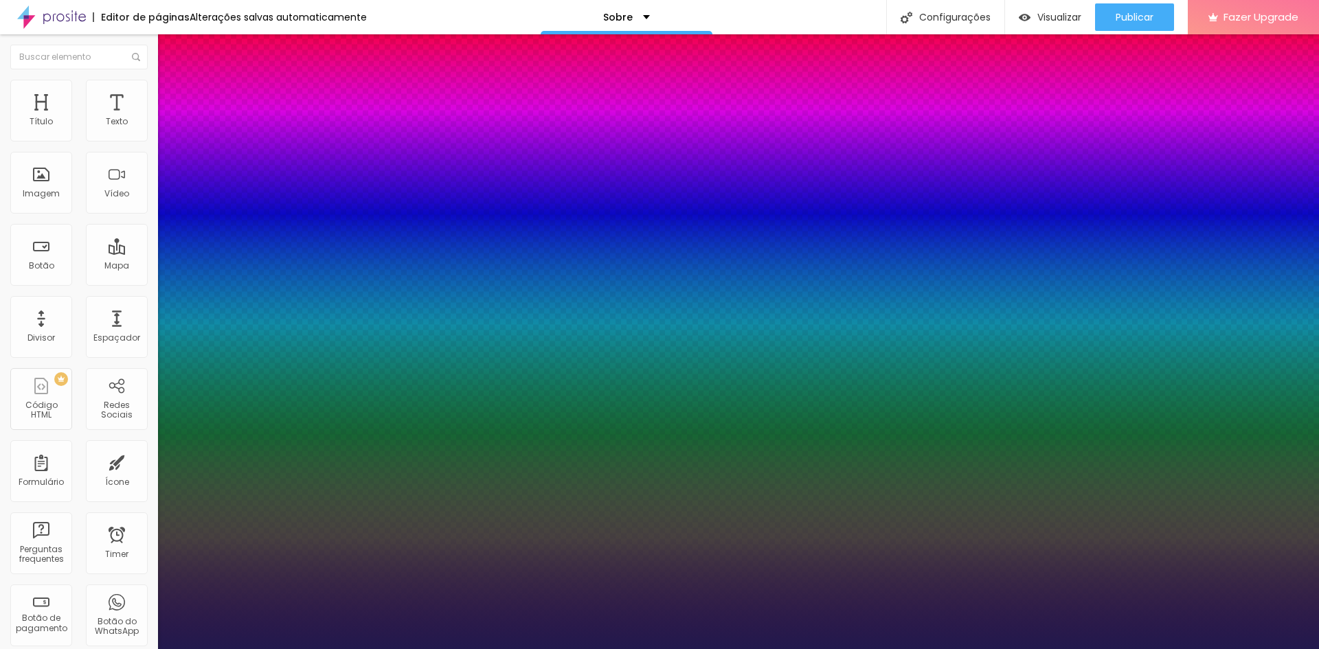
type input "29"
type input "1"
type input "31"
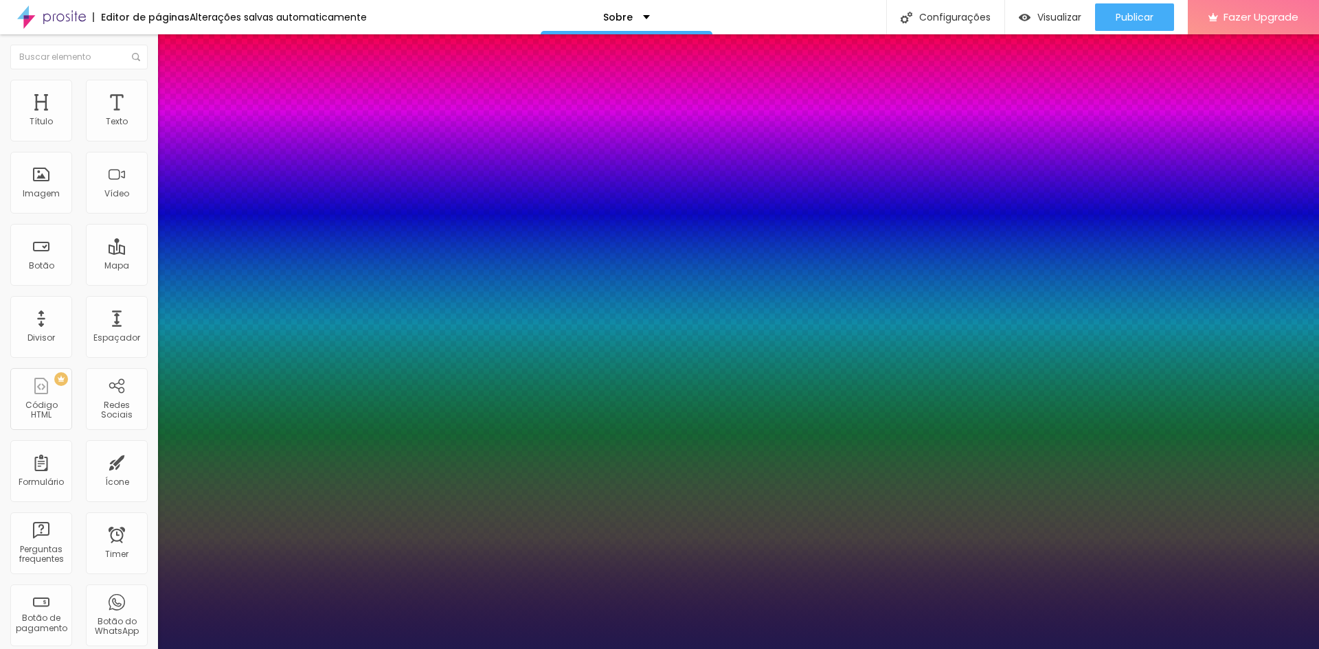
type input "1"
type input "32"
type input "1"
type input "31"
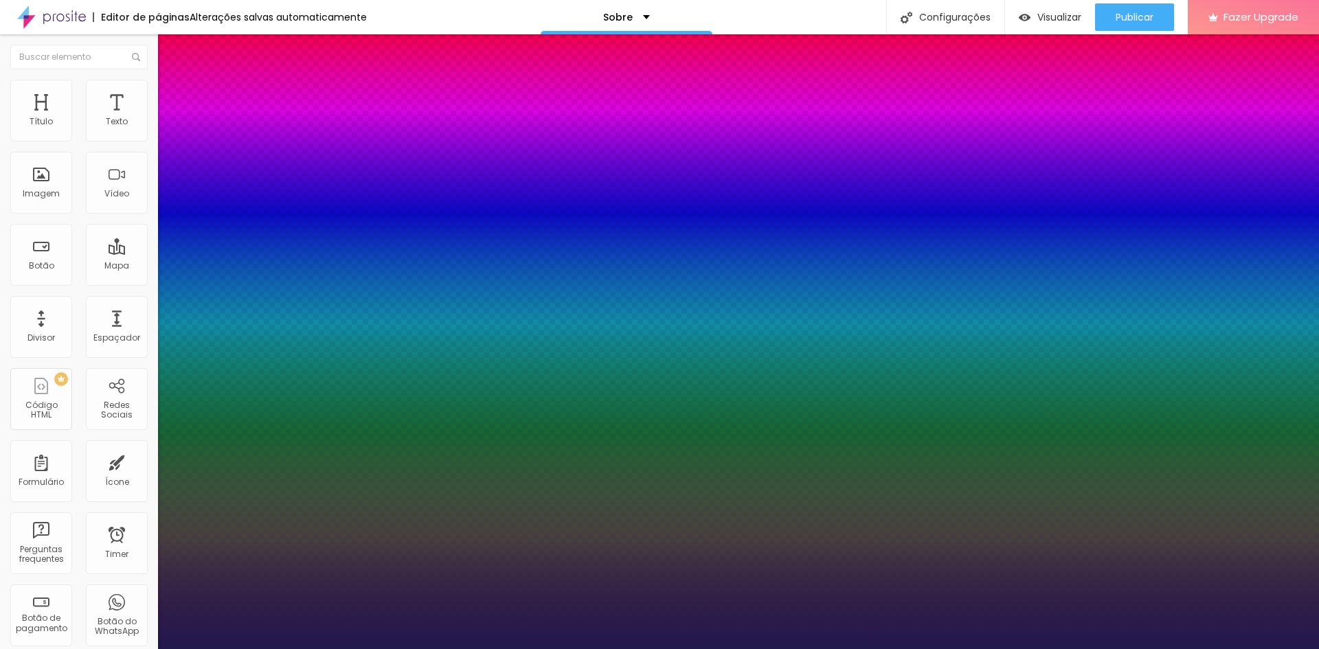
drag, startPoint x: 194, startPoint y: 388, endPoint x: 201, endPoint y: 386, distance: 7.2
click at [741, 649] on div at bounding box center [659, 649] width 1319 height 0
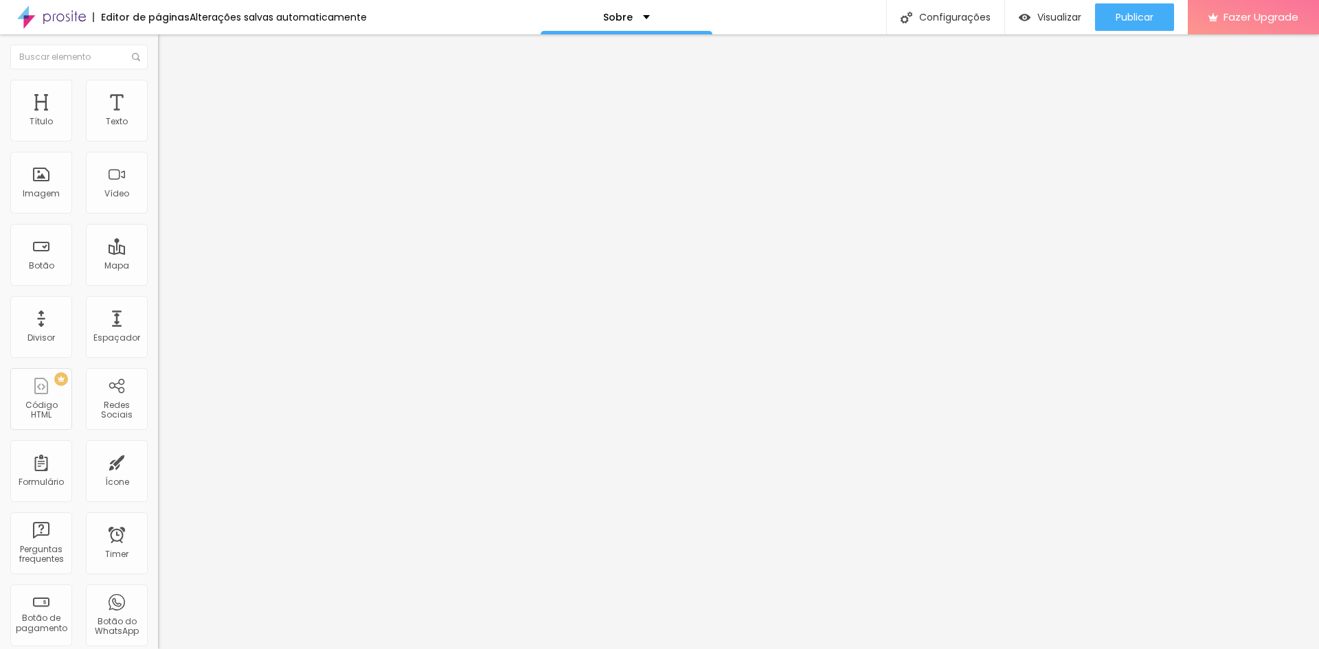
click at [158, 85] on img at bounding box center [164, 86] width 12 height 12
drag, startPoint x: 111, startPoint y: 145, endPoint x: 192, endPoint y: 154, distance: 82.3
click at [192, 141] on input "range" at bounding box center [202, 135] width 89 height 11
click at [1114, 14] on button "Publicar" at bounding box center [1134, 16] width 79 height 27
click at [1144, 19] on span "Publicar" at bounding box center [1135, 17] width 38 height 11
